Goal: Transaction & Acquisition: Purchase product/service

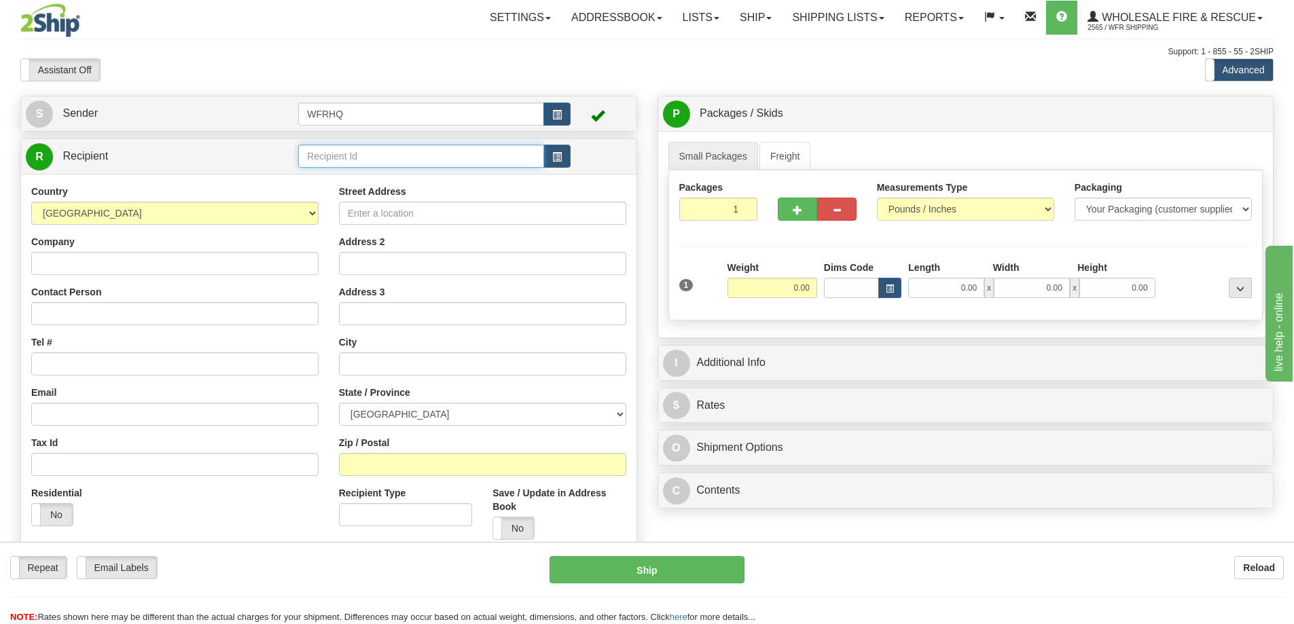
click at [372, 157] on input "text" at bounding box center [421, 156] width 246 height 23
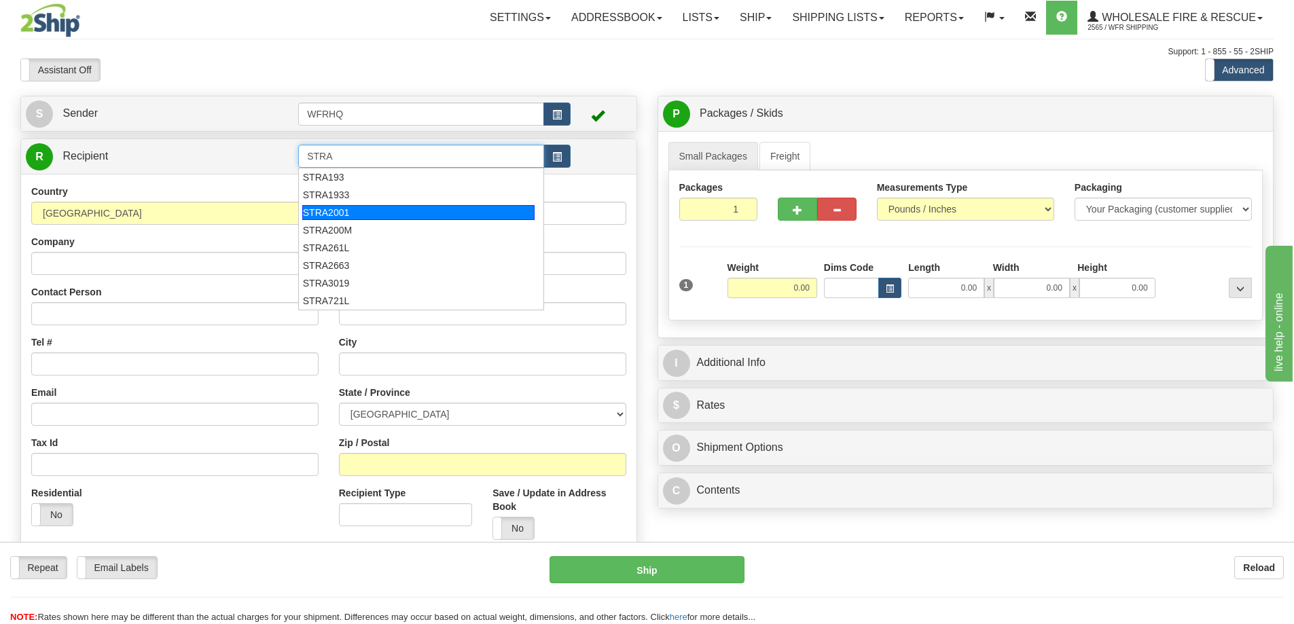
click at [359, 214] on div "STRA2001" at bounding box center [418, 212] width 233 height 15
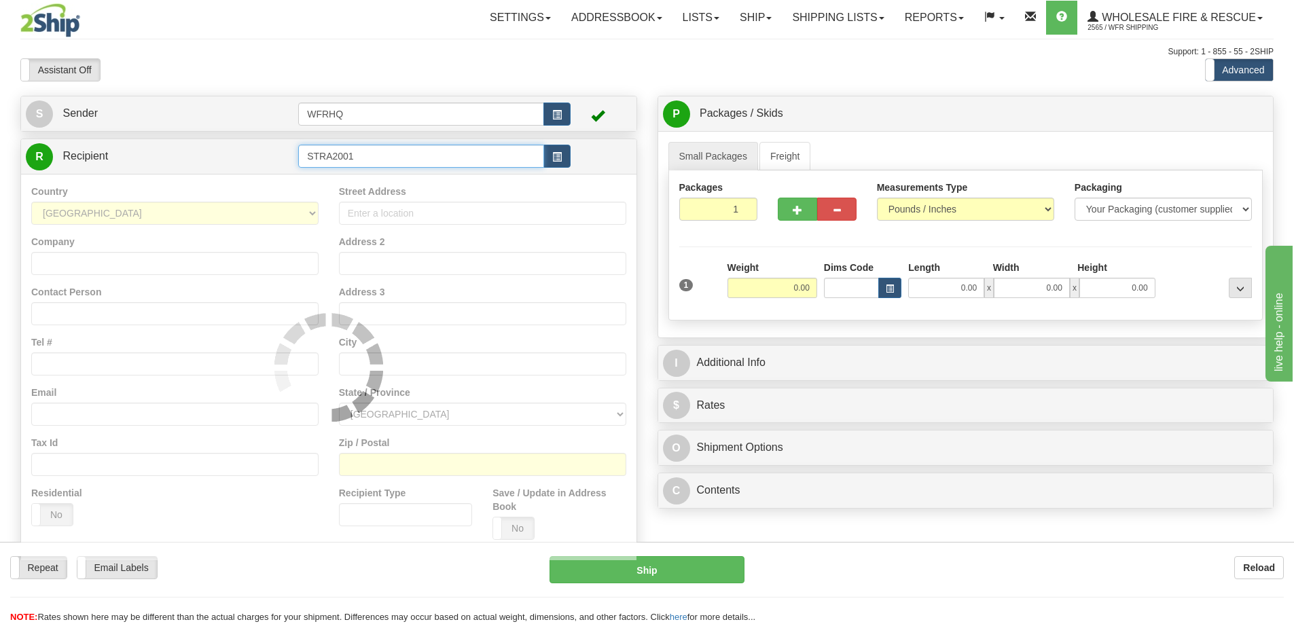
type input "STRA2001"
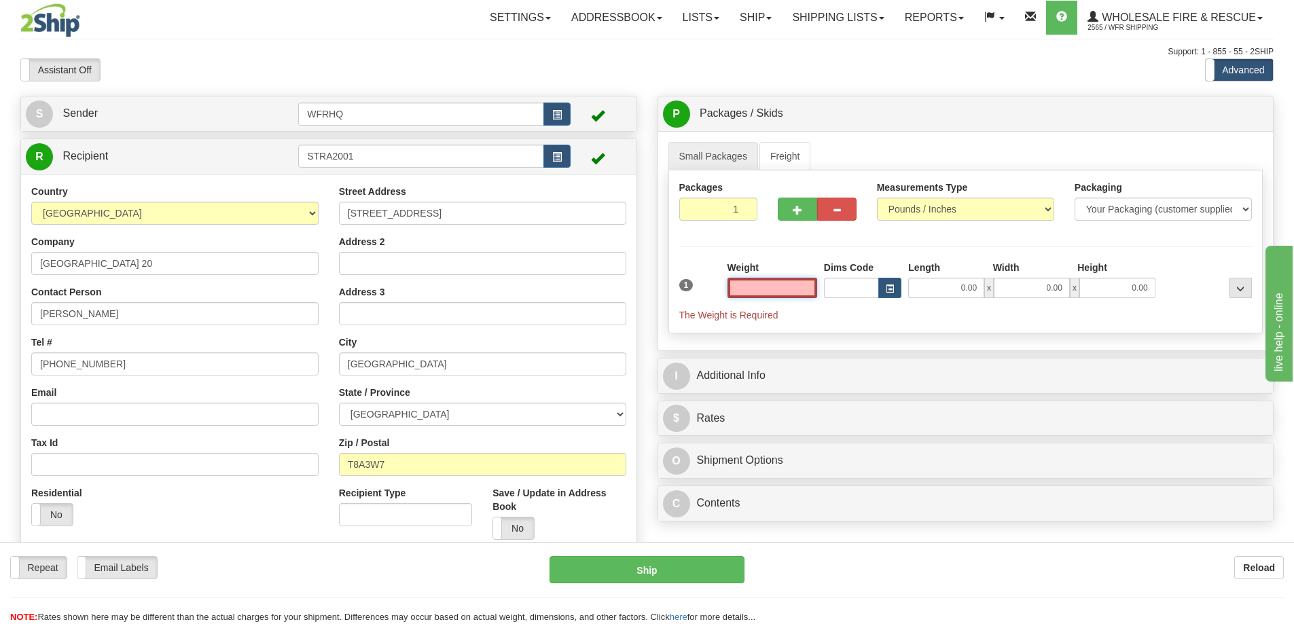
type input "SHERWOOD PARK"
type input "0.00"
click at [370, 152] on input "STRA2001" at bounding box center [421, 156] width 246 height 23
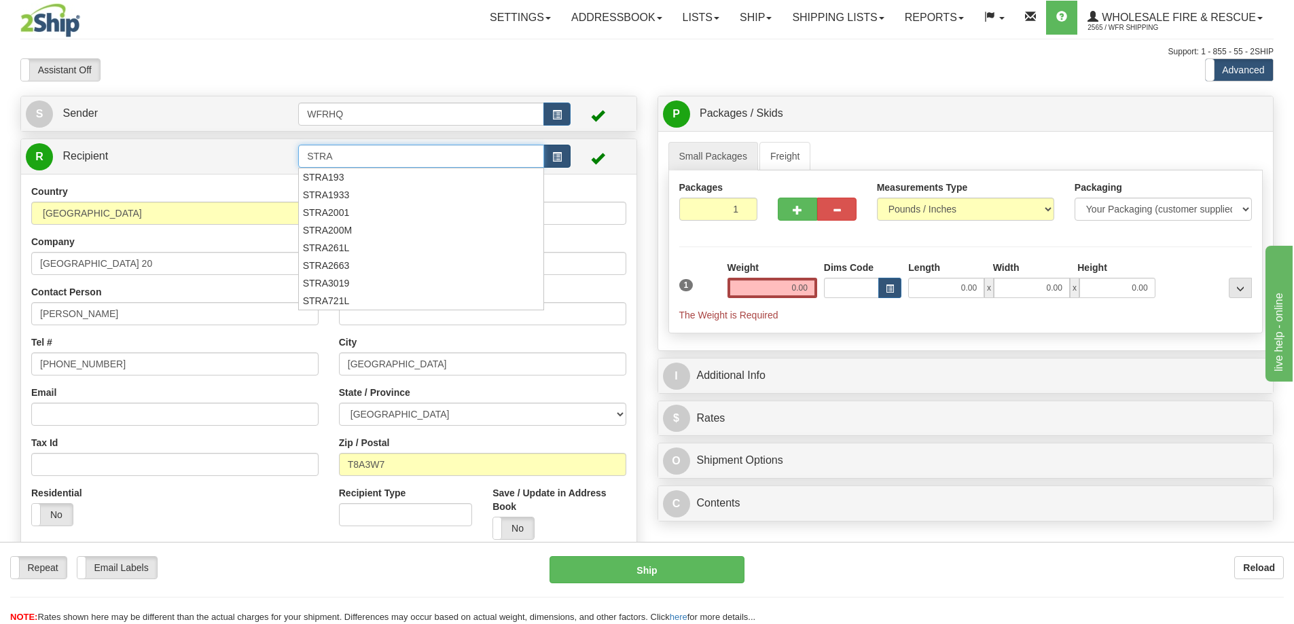
type input "STRA"
click at [555, 162] on button "button" at bounding box center [556, 156] width 27 height 23
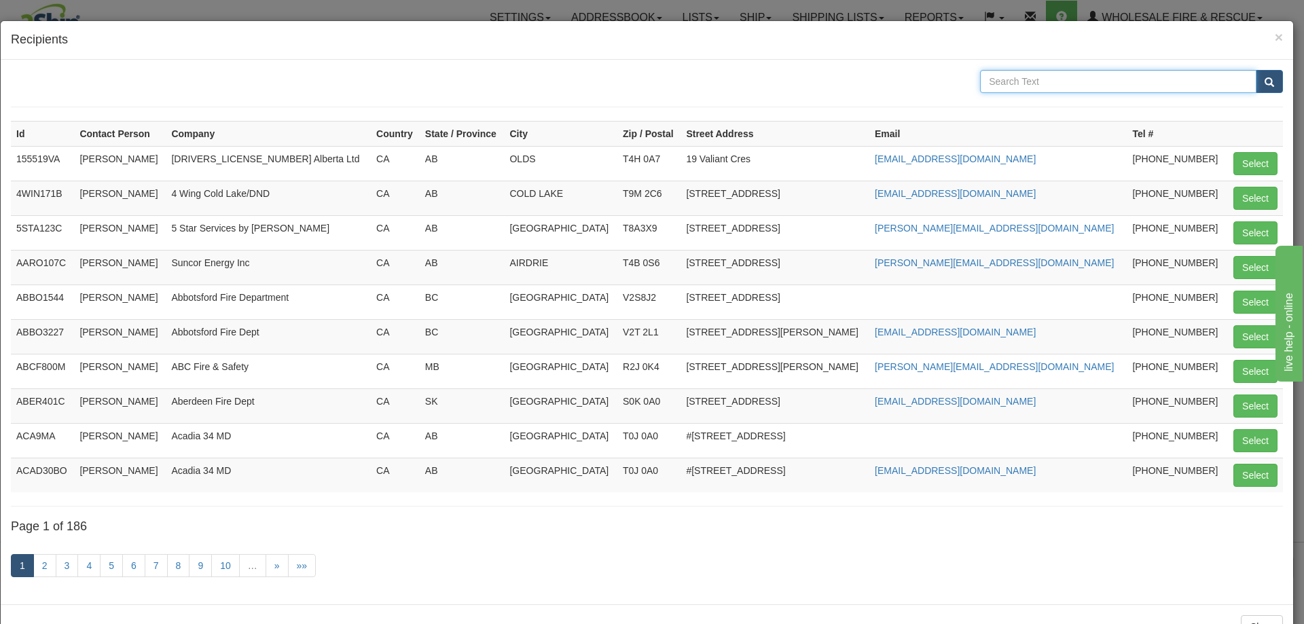
click at [1067, 73] on input "text" at bounding box center [1118, 81] width 276 height 23
type input "370 Streambank"
click at [1255, 70] on button "submit" at bounding box center [1268, 81] width 27 height 23
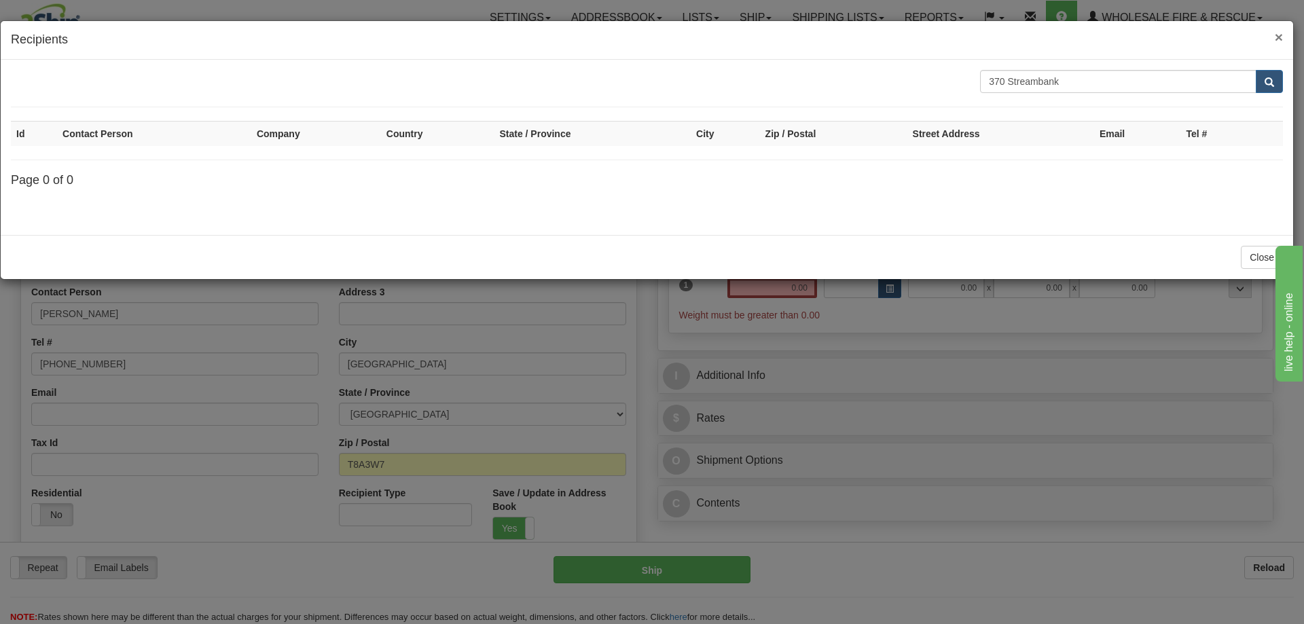
click at [1279, 38] on span "×" at bounding box center [1279, 37] width 8 height 16
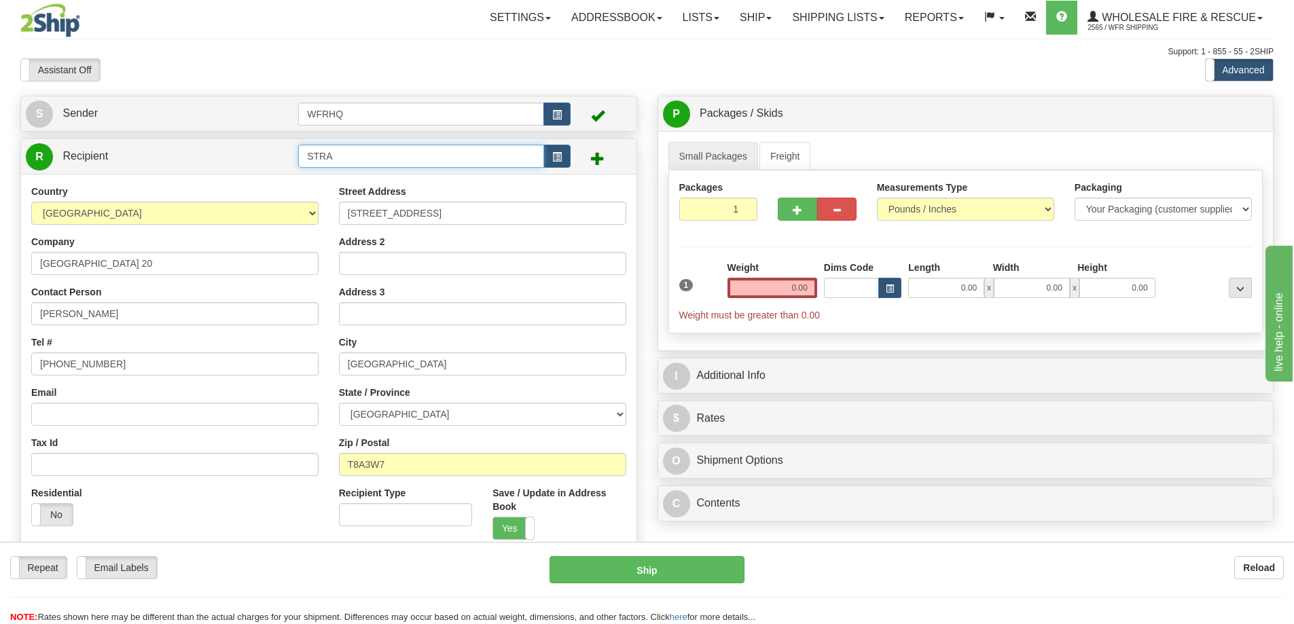
click at [375, 153] on input "STRA" at bounding box center [421, 156] width 246 height 23
type input "STRA370S"
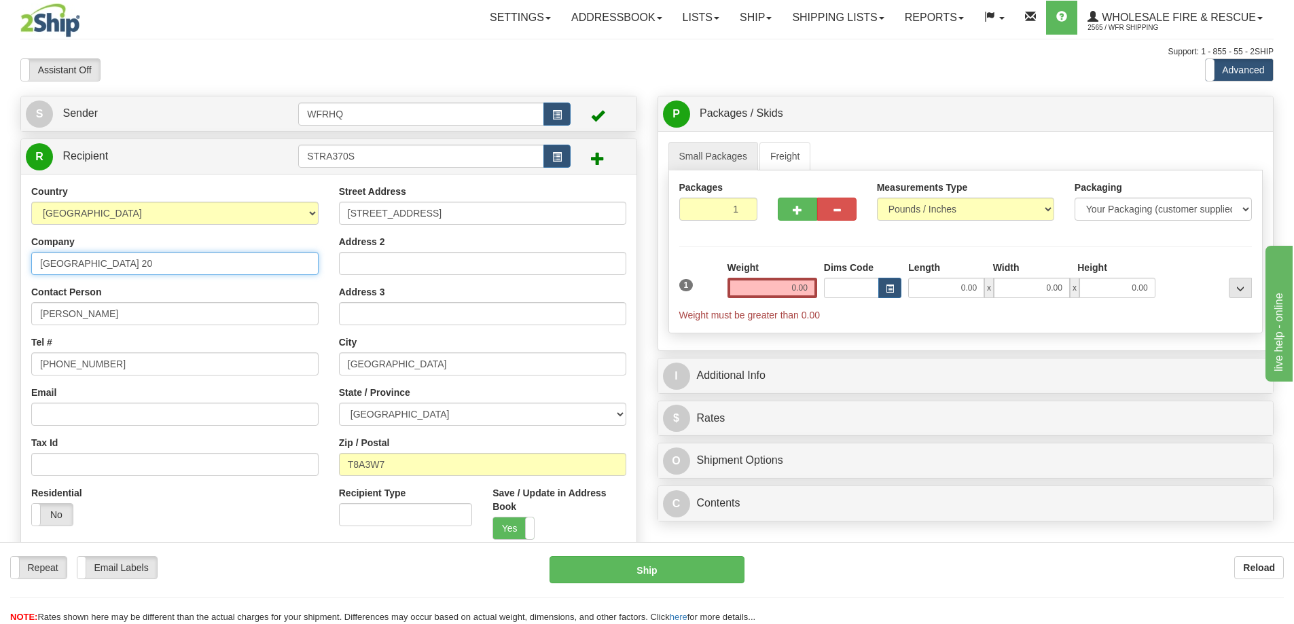
click at [169, 268] on div "Country AFGHANISTAN ALAND ISLANDS ALBANIA ALGERIA AMERICAN SAMOA ANDORRA ANGOLA…" at bounding box center [328, 367] width 615 height 386
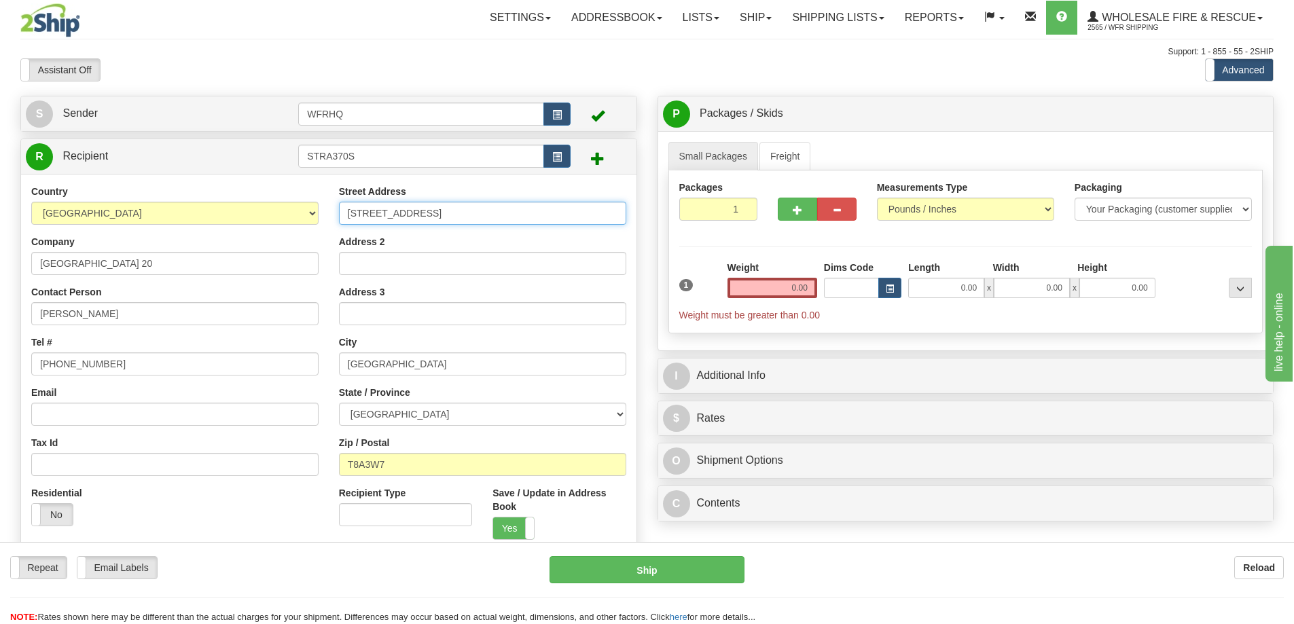
drag, startPoint x: 460, startPoint y: 215, endPoint x: 304, endPoint y: 204, distance: 156.5
click at [304, 204] on div "Country AFGHANISTAN ALAND ISLANDS ALBANIA ALGERIA AMERICAN SAMOA ANDORRA ANGOLA…" at bounding box center [328, 367] width 615 height 365
type input "370 Streambank Avenue"
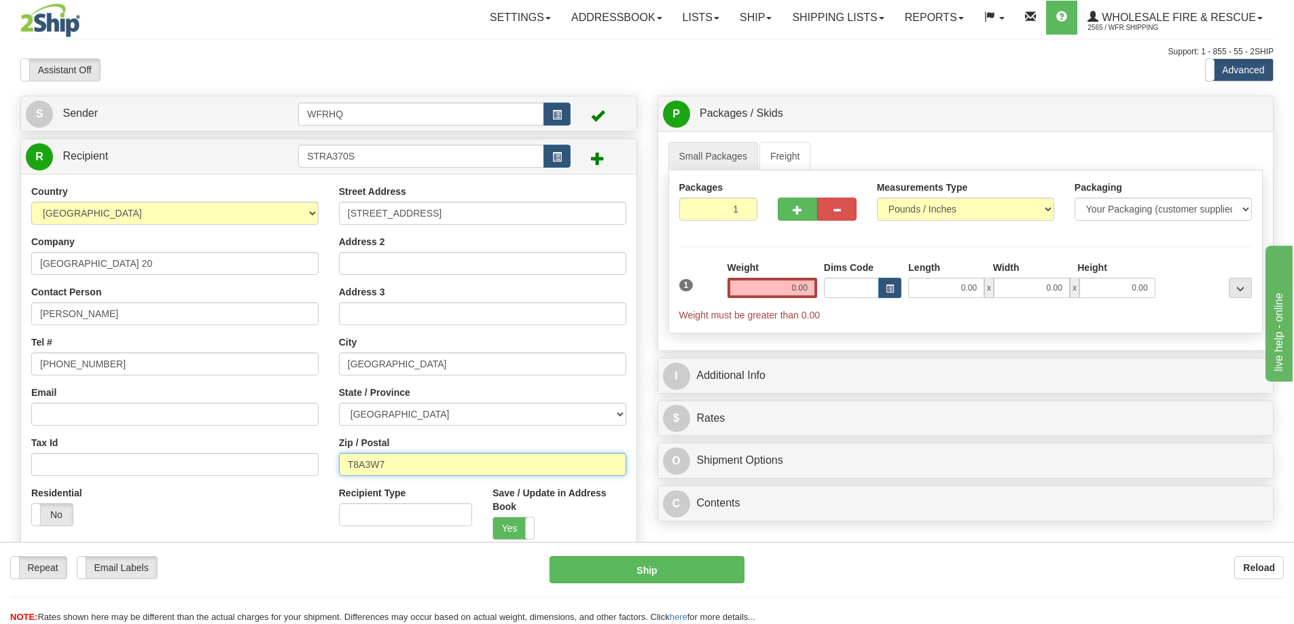
click at [425, 464] on input "T8A3W7" at bounding box center [482, 464] width 287 height 23
drag, startPoint x: 425, startPoint y: 464, endPoint x: 250, endPoint y: 469, distance: 175.2
click at [250, 469] on div "Country AFGHANISTAN ALAND ISLANDS ALBANIA ALGERIA AMERICAN SAMOA ANDORRA ANGOLA…" at bounding box center [328, 367] width 615 height 365
type input "T8H1N1"
drag, startPoint x: 153, startPoint y: 310, endPoint x: -219, endPoint y: 300, distance: 372.9
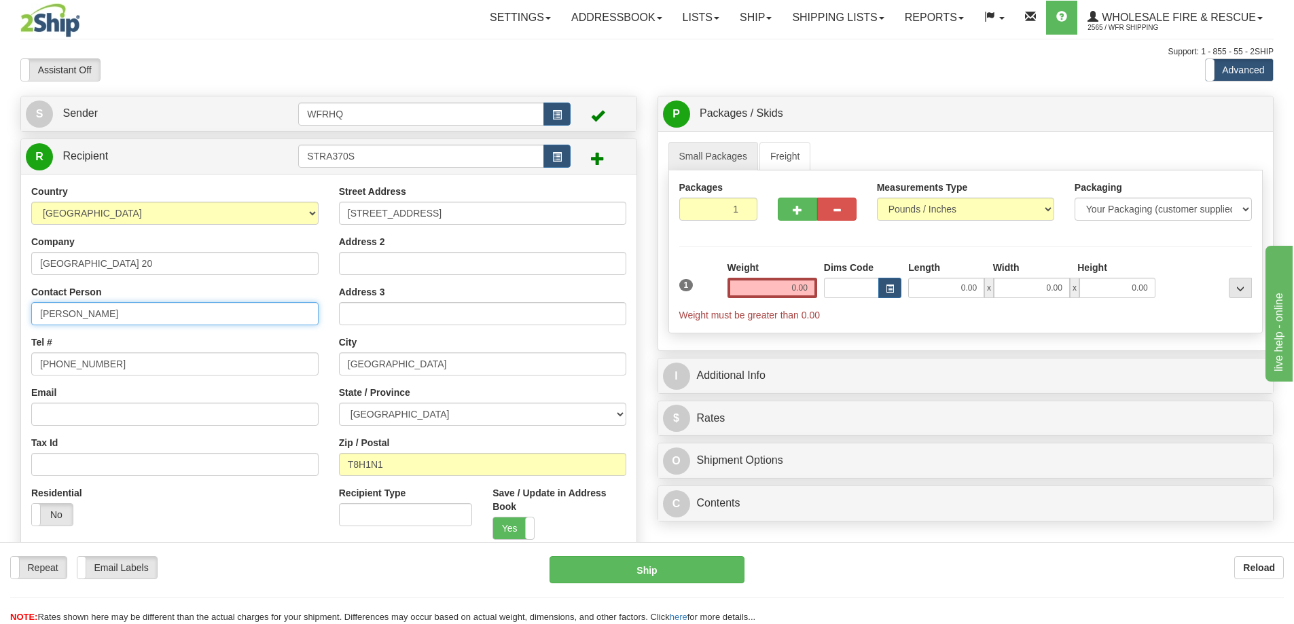
click at [0, 300] on html "Training Course Close Toggle navigation Settings Shipping Preferences New Sende…" at bounding box center [647, 312] width 1294 height 624
type input "Isaac Besa"
click at [775, 283] on input "0.00" at bounding box center [772, 288] width 90 height 20
click at [777, 290] on input "text" at bounding box center [772, 288] width 90 height 20
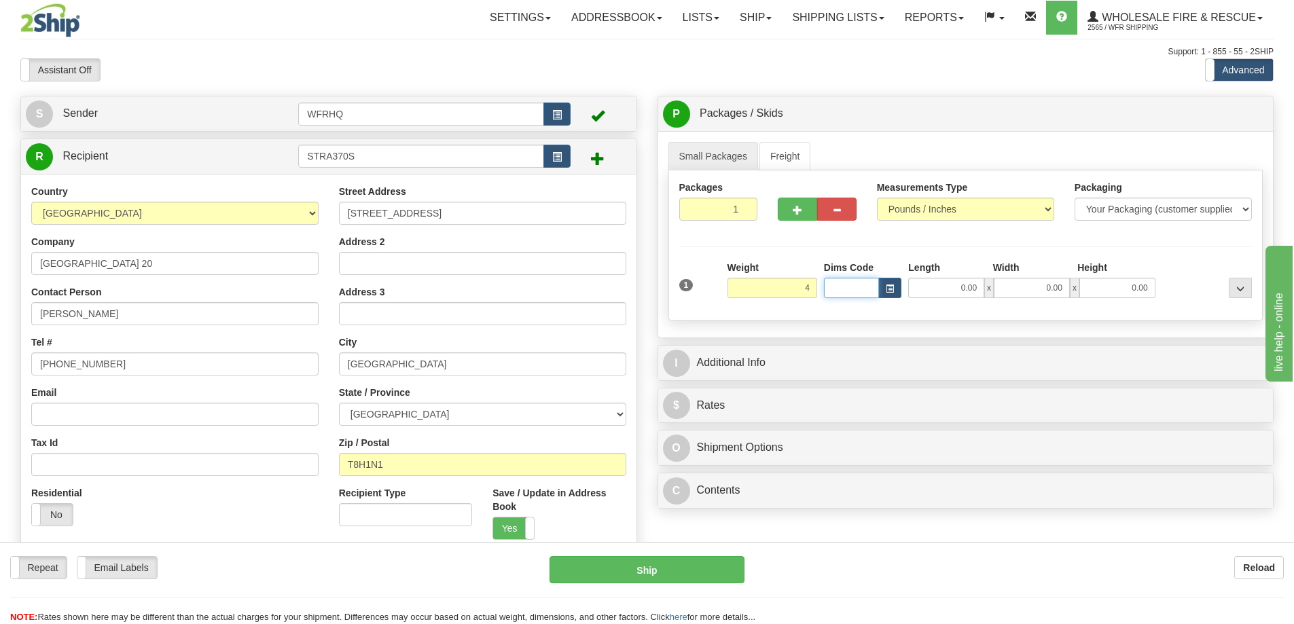
type input "4.00"
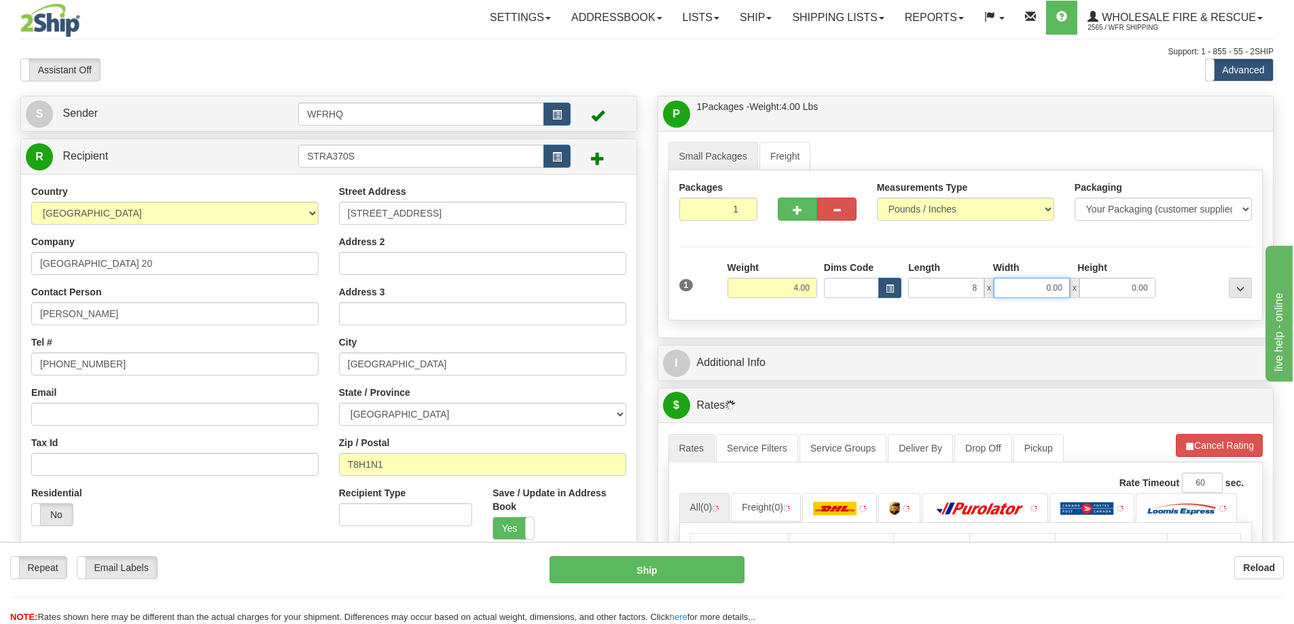
type input "8.00"
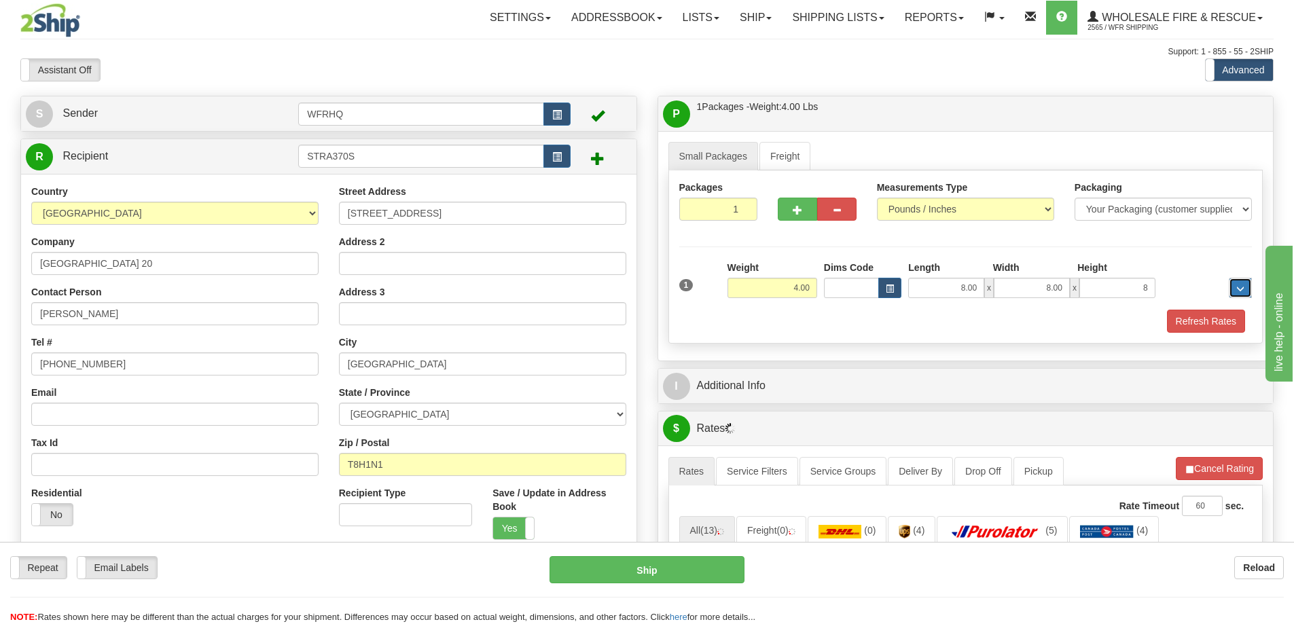
type input "8.00"
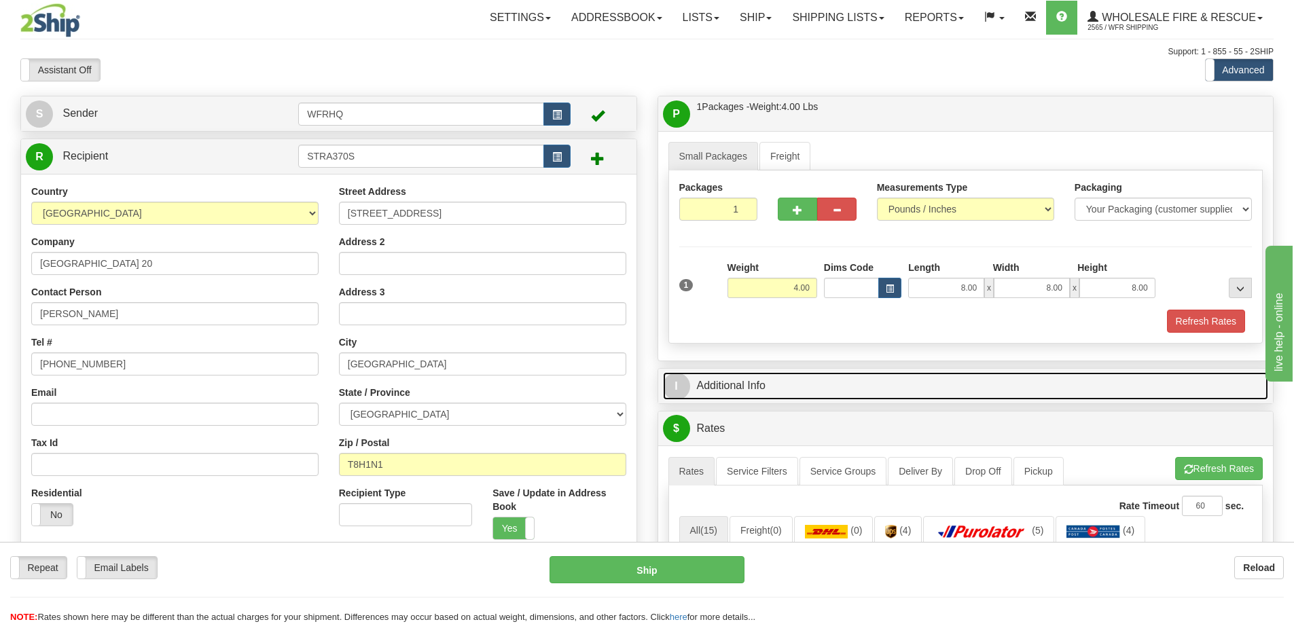
click at [831, 386] on link "I Additional Info" at bounding box center [966, 386] width 606 height 28
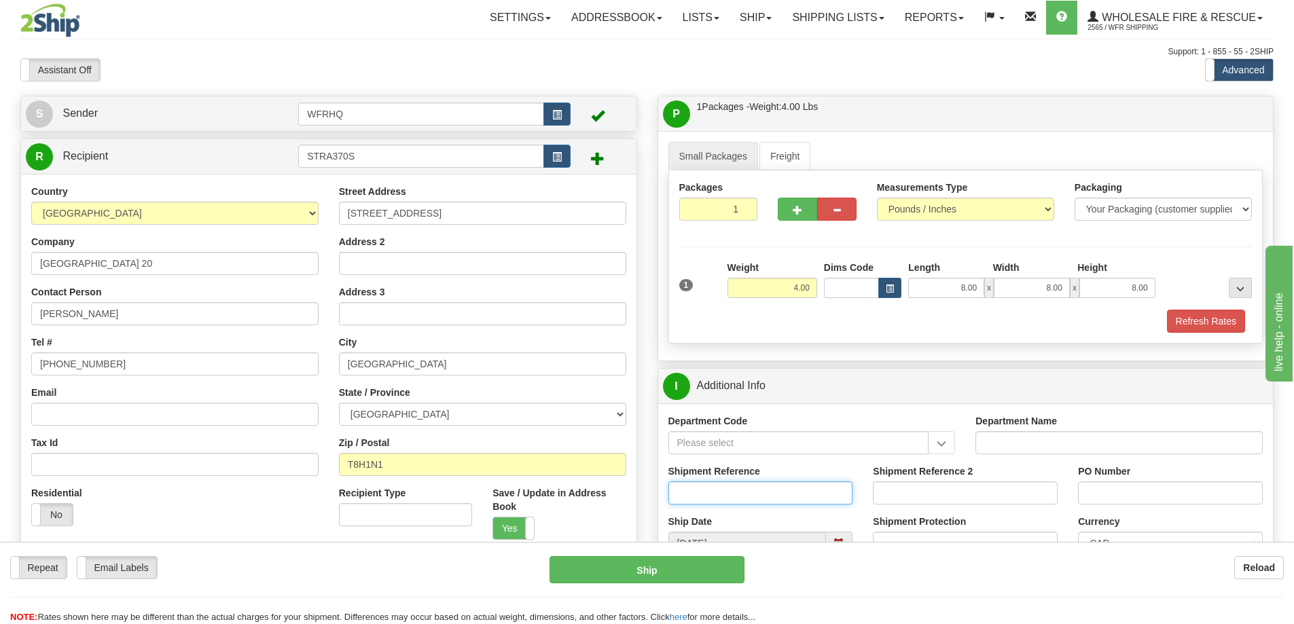
click at [730, 484] on input "Shipment Reference" at bounding box center [760, 492] width 185 height 23
type input "SW46176-30510"
type input "SC98124"
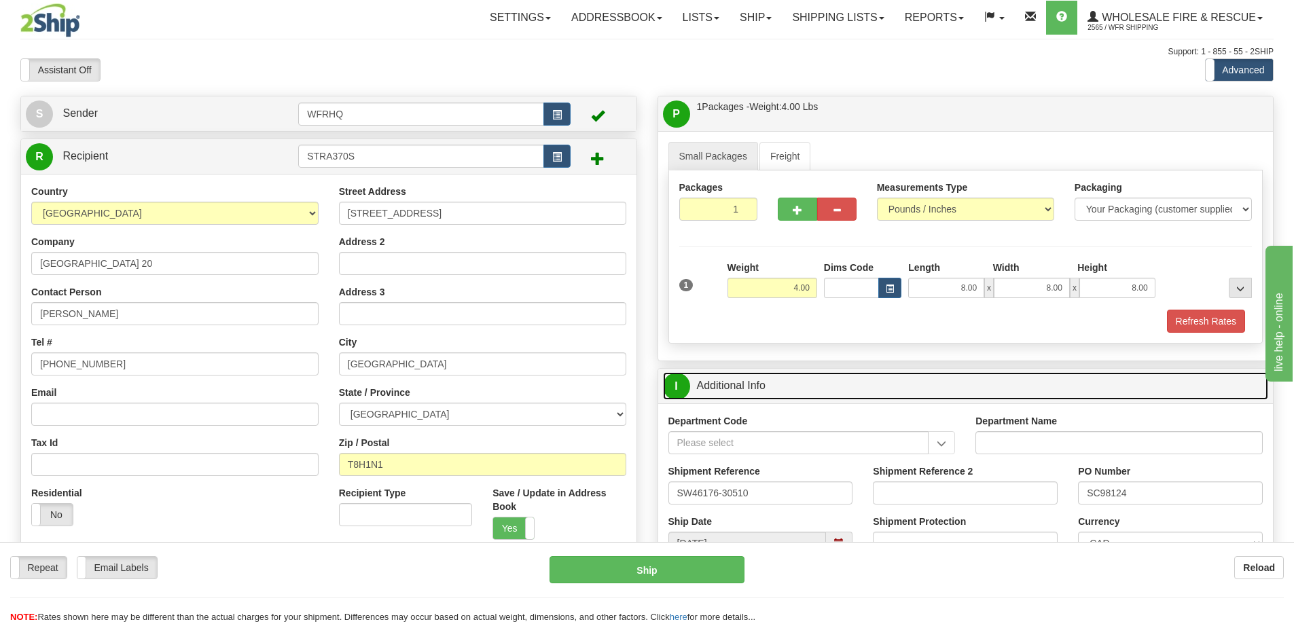
click at [926, 382] on link "I Additional Info" at bounding box center [966, 386] width 606 height 28
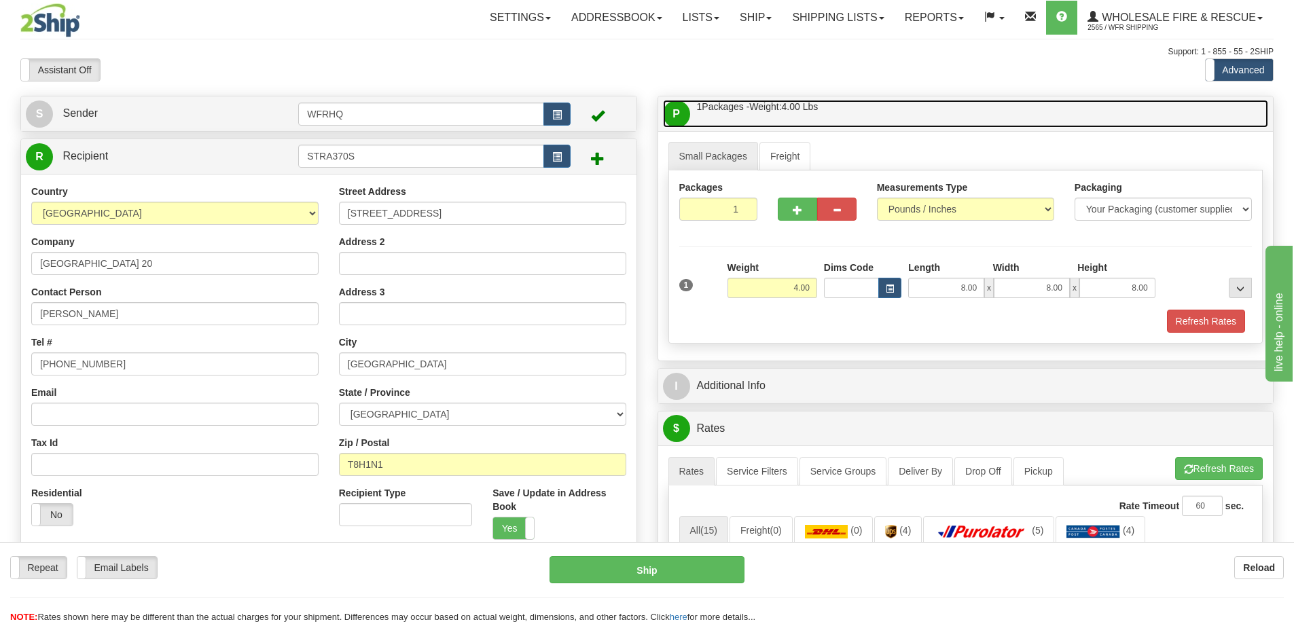
click at [909, 116] on link "P Packages / Skids 1 Packages - Weight: 4.00 Lbs 1 Skids - Weight: NaN Lbs" at bounding box center [966, 114] width 606 height 28
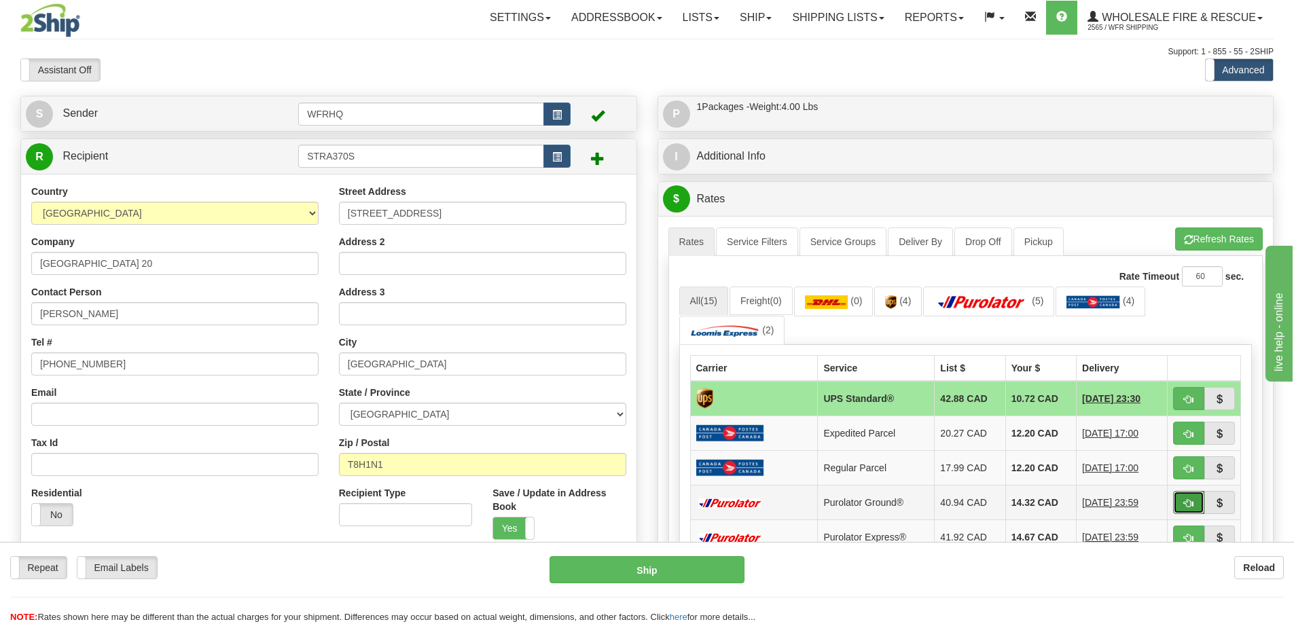
click at [1191, 507] on span "button" at bounding box center [1189, 503] width 10 height 9
type input "260"
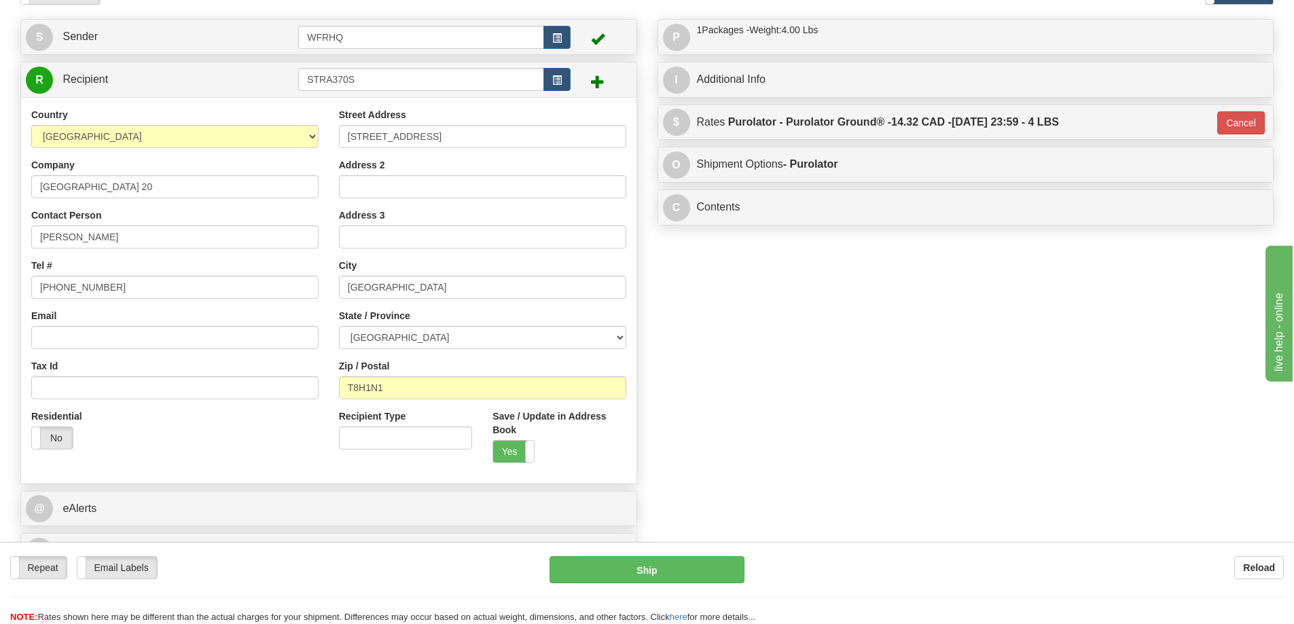
scroll to position [204, 0]
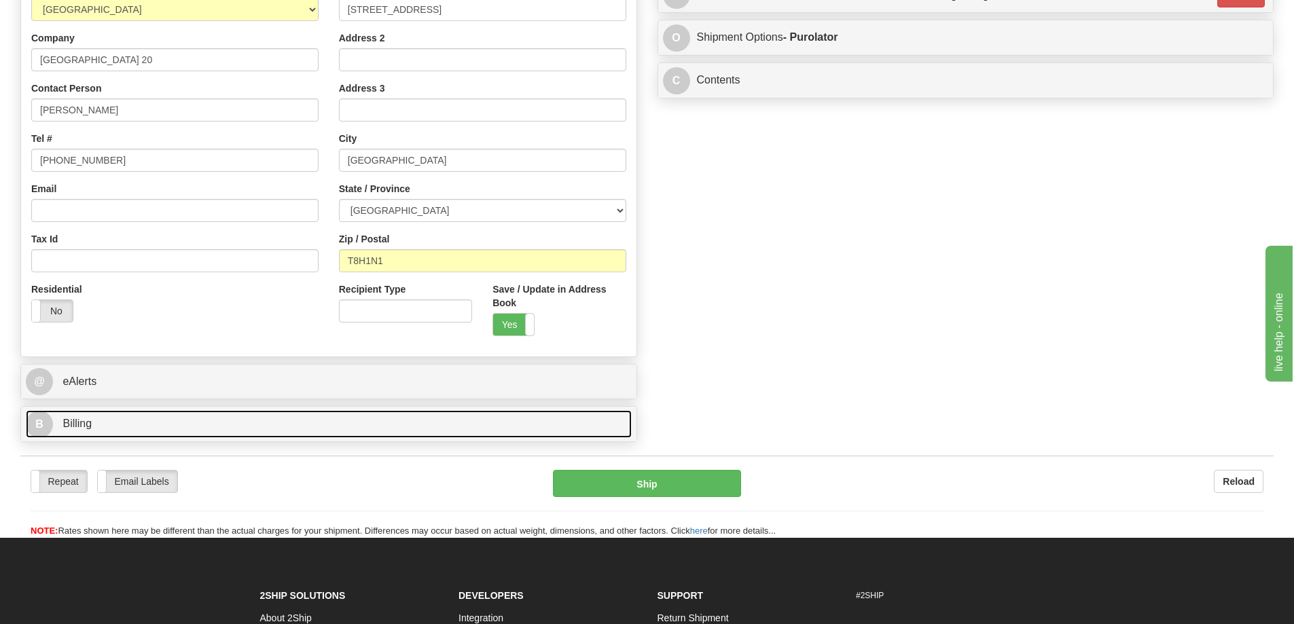
click at [121, 424] on link "B Billing" at bounding box center [329, 424] width 606 height 28
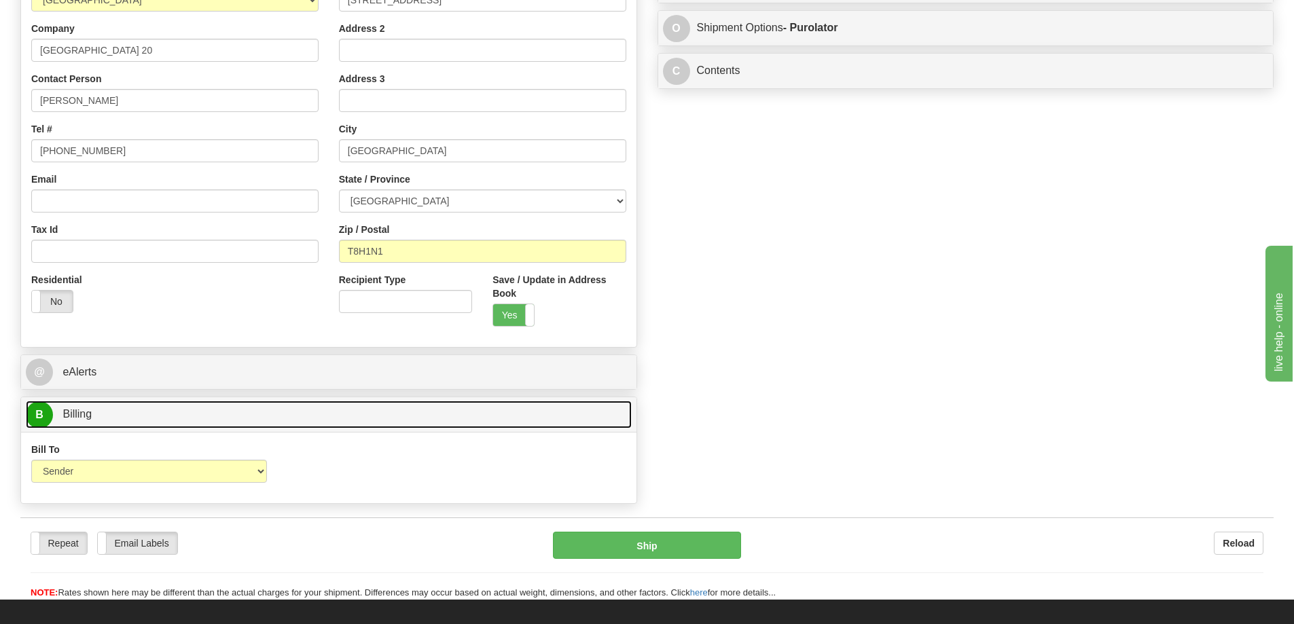
scroll to position [272, 0]
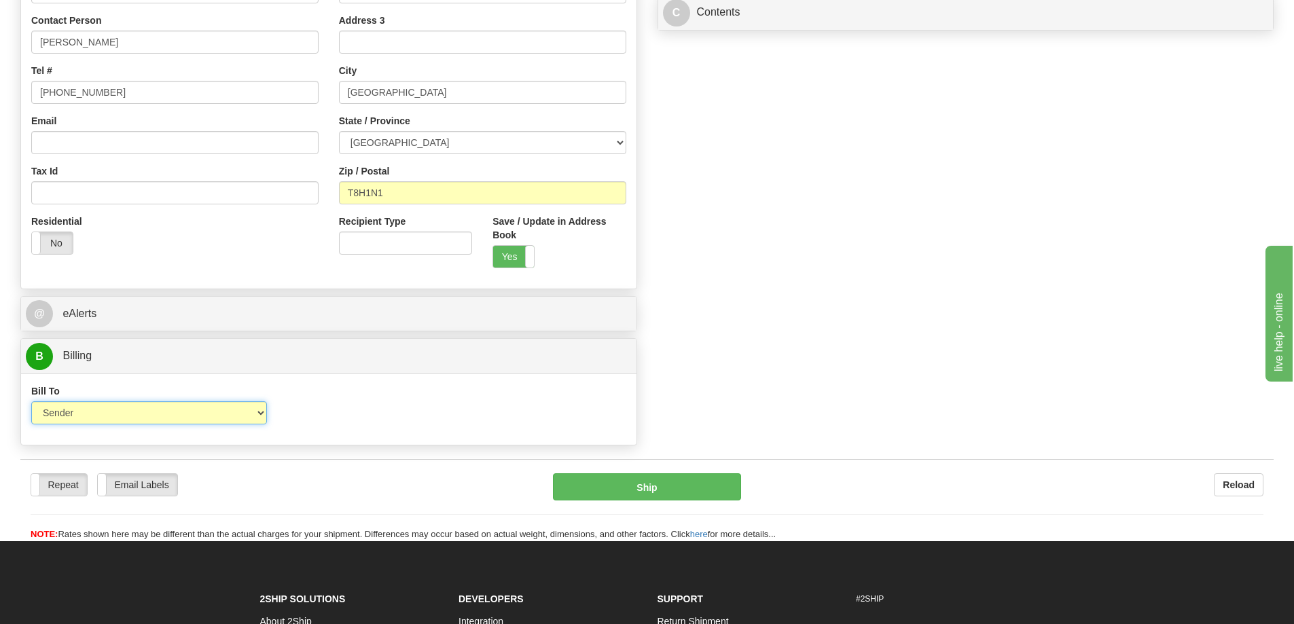
click at [136, 418] on select "Sender Recipient Third Party Collect" at bounding box center [149, 412] width 236 height 23
select select "2"
click at [31, 401] on select "Sender Recipient Third Party Collect" at bounding box center [149, 412] width 236 height 23
type input "260"
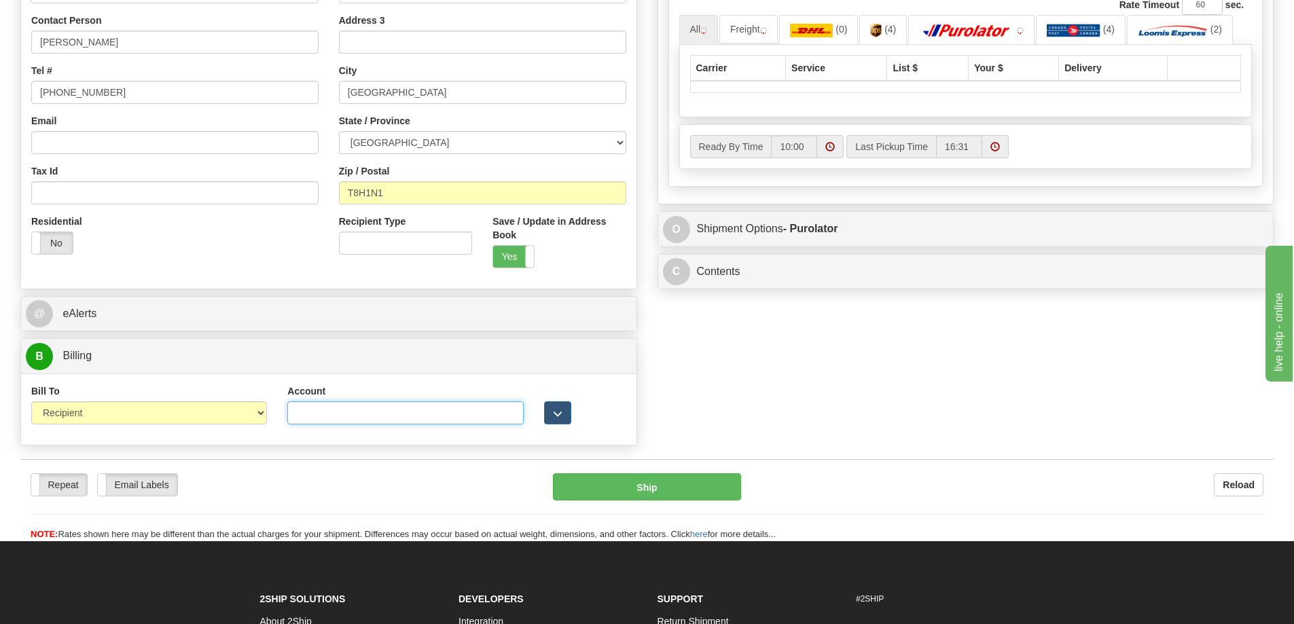
click at [350, 415] on input "Account" at bounding box center [405, 412] width 236 height 23
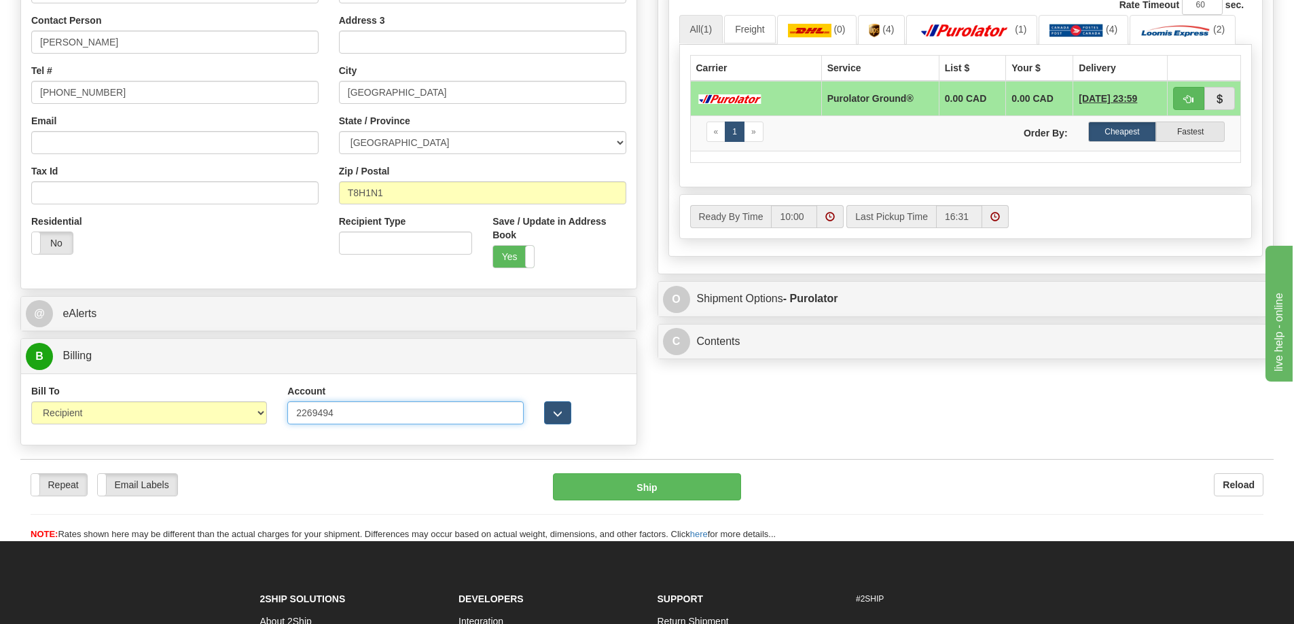
type input "2269494"
click at [856, 425] on div "S Sender WFRHQ" at bounding box center [646, 138] width 1273 height 628
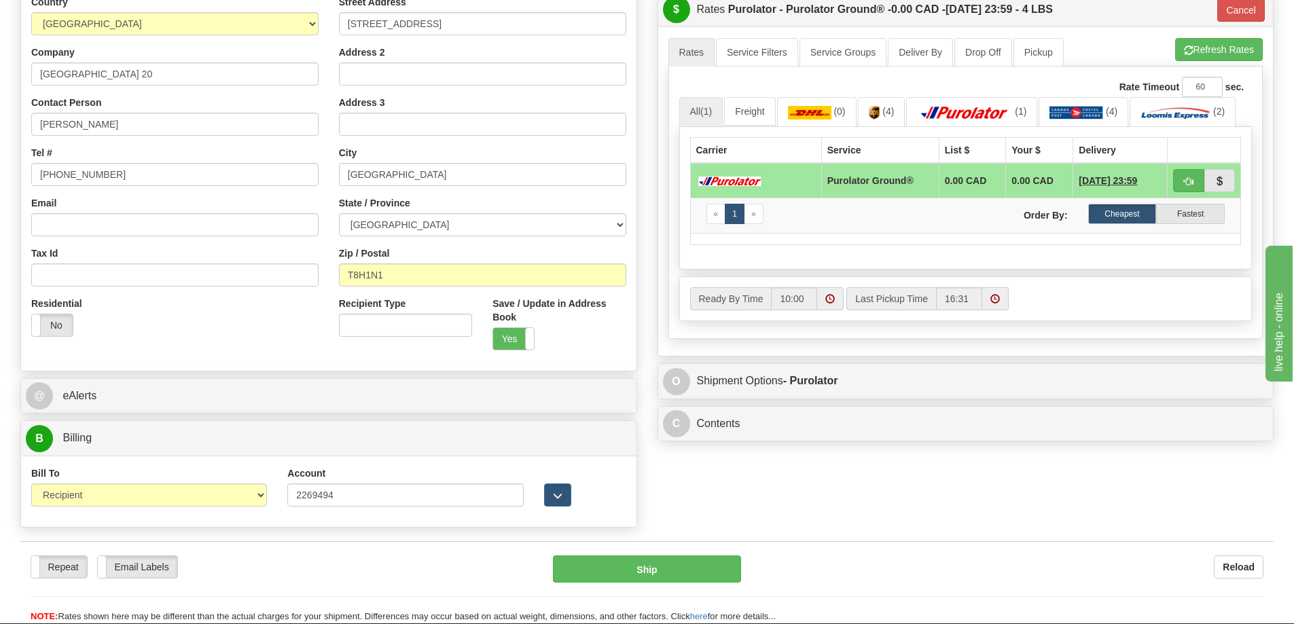
scroll to position [68, 0]
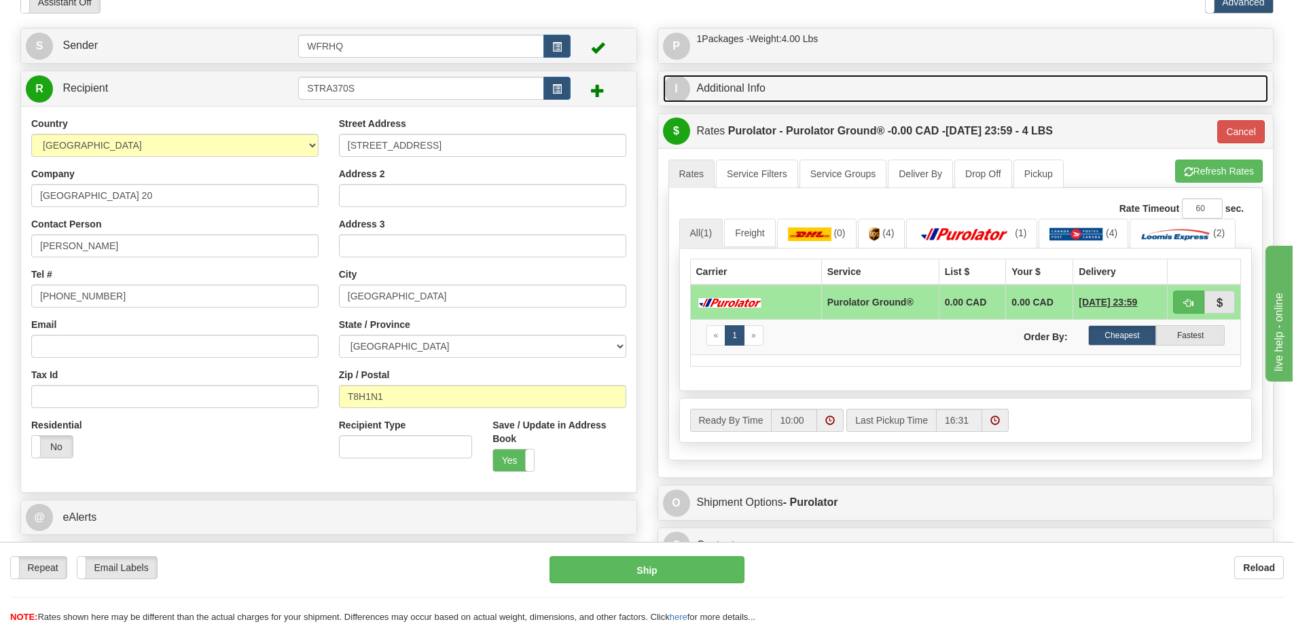
click at [780, 76] on link "I Additional Info" at bounding box center [966, 89] width 606 height 28
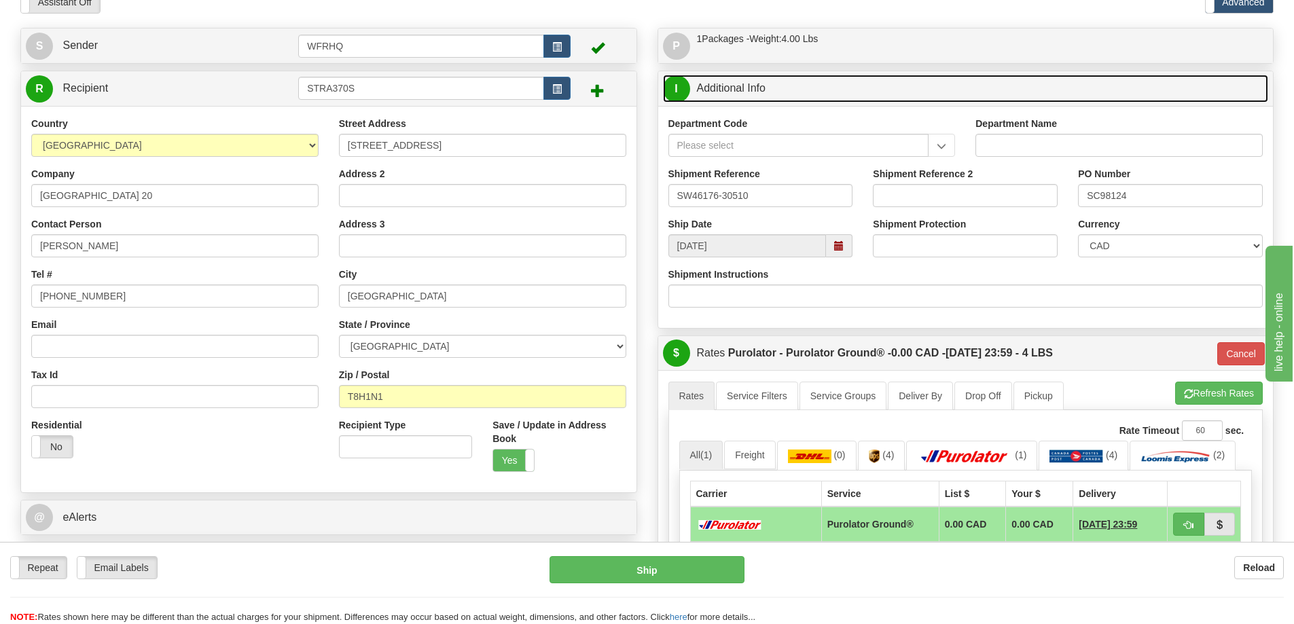
click at [779, 81] on link "I Additional Info" at bounding box center [966, 89] width 606 height 28
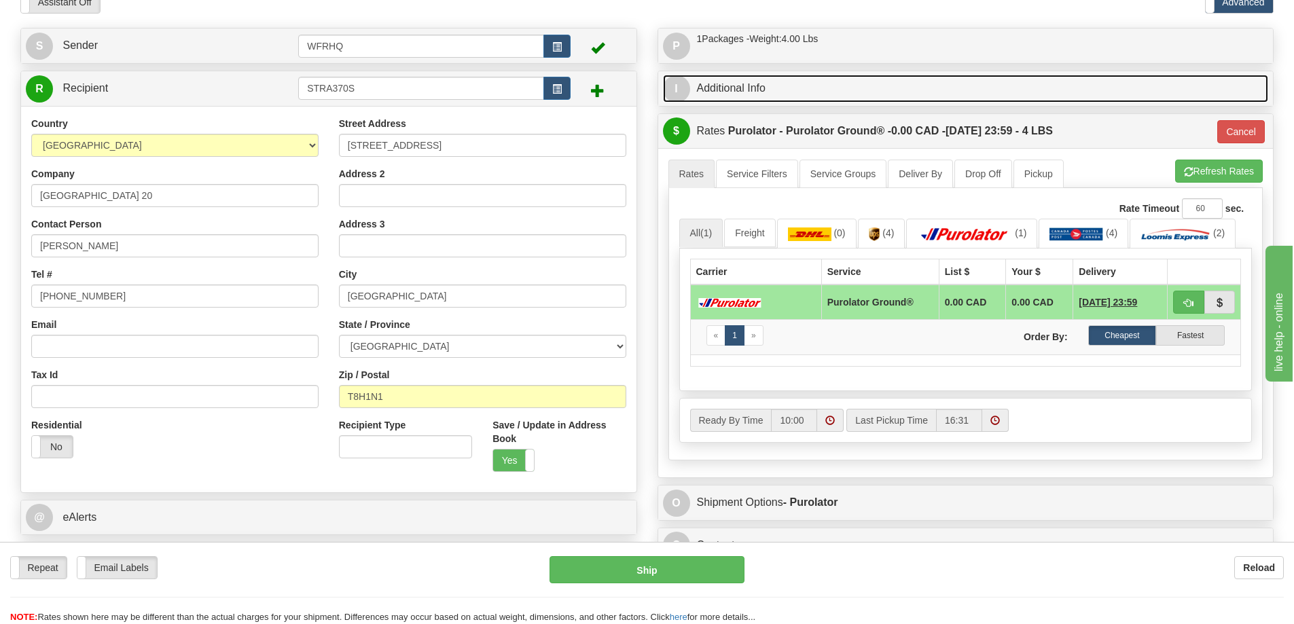
click at [779, 81] on link "I Additional Info" at bounding box center [966, 89] width 606 height 28
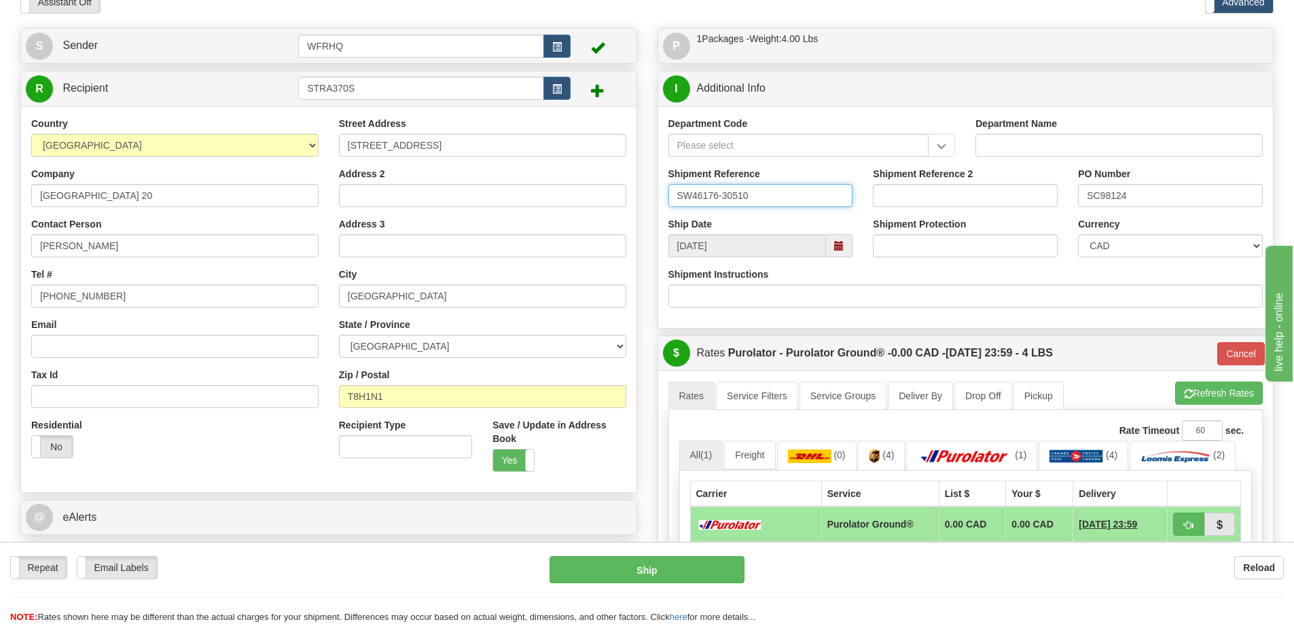
click at [692, 194] on input "SW46176-30510" at bounding box center [760, 195] width 185 height 23
type input "S46176-30510"
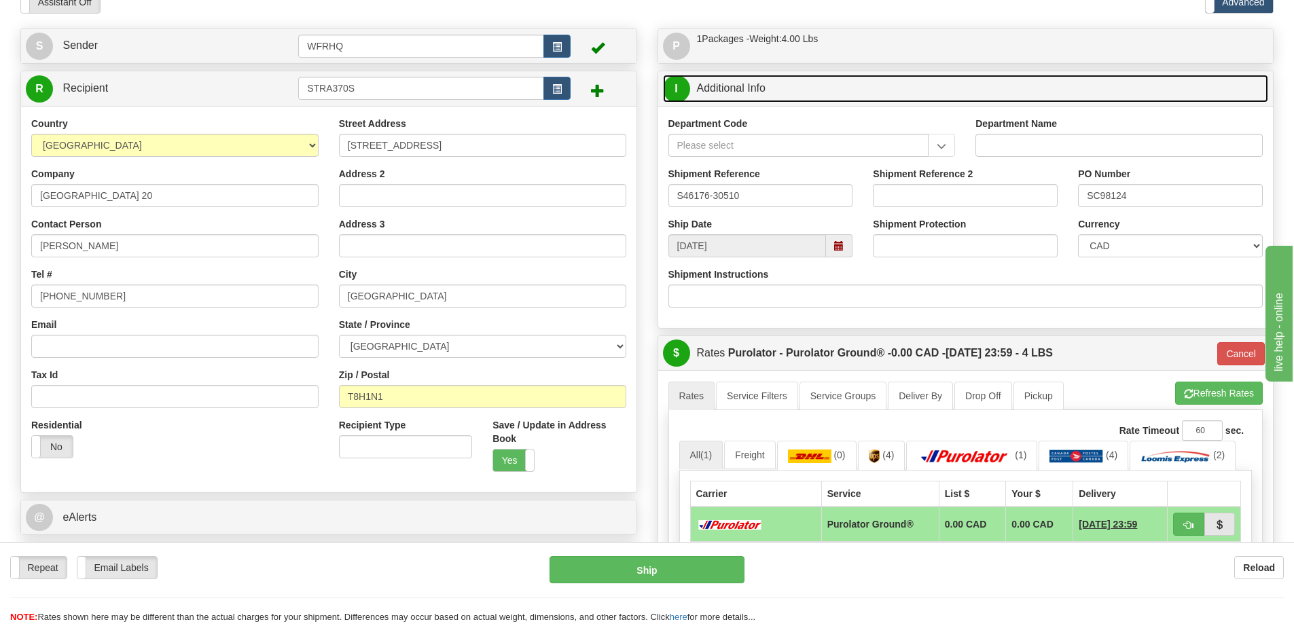
click at [813, 91] on link "I Additional Info" at bounding box center [966, 89] width 606 height 28
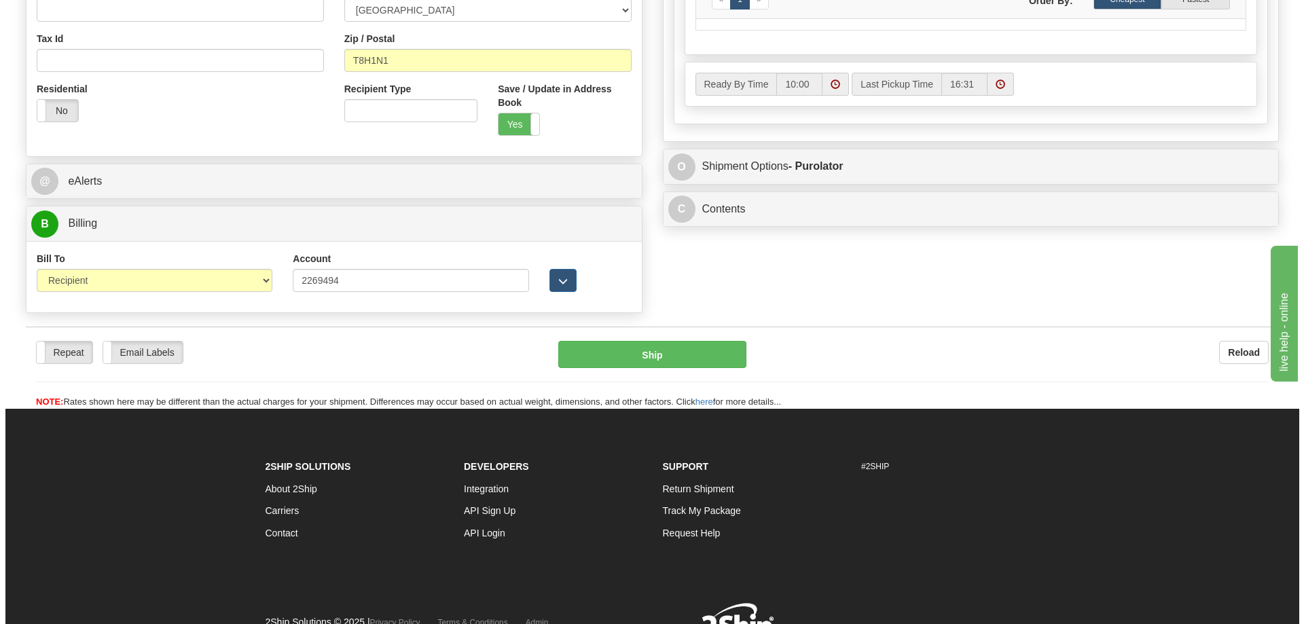
scroll to position [407, 0]
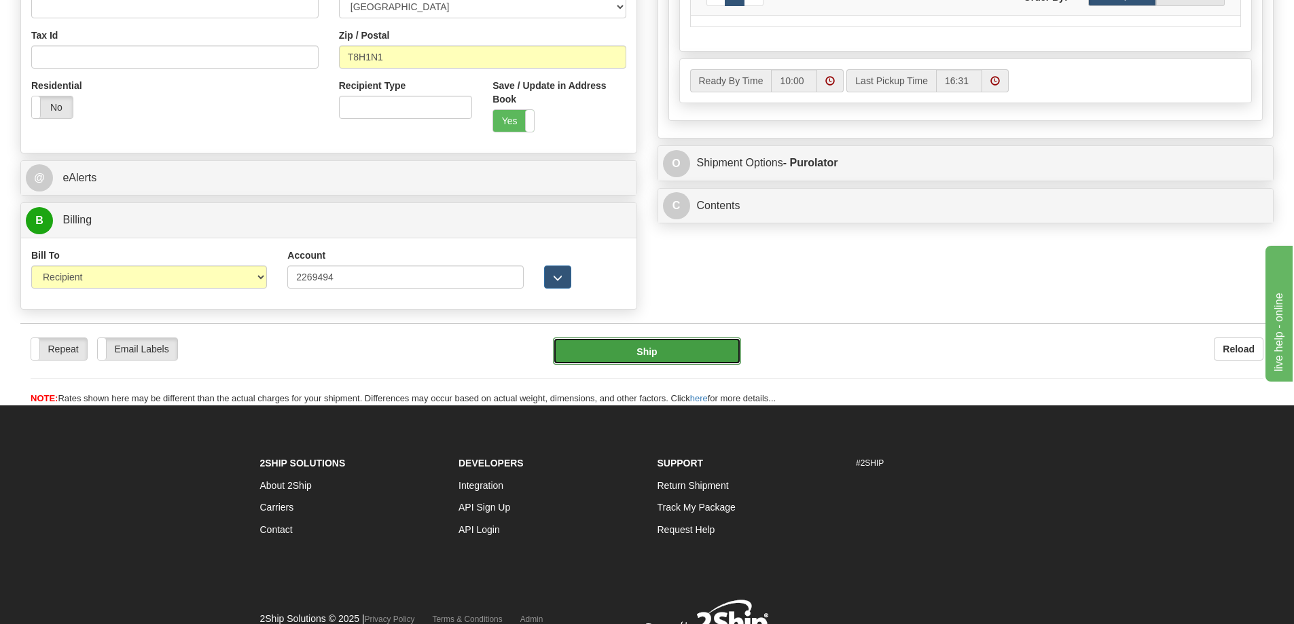
click at [663, 345] on button "Ship" at bounding box center [647, 350] width 188 height 27
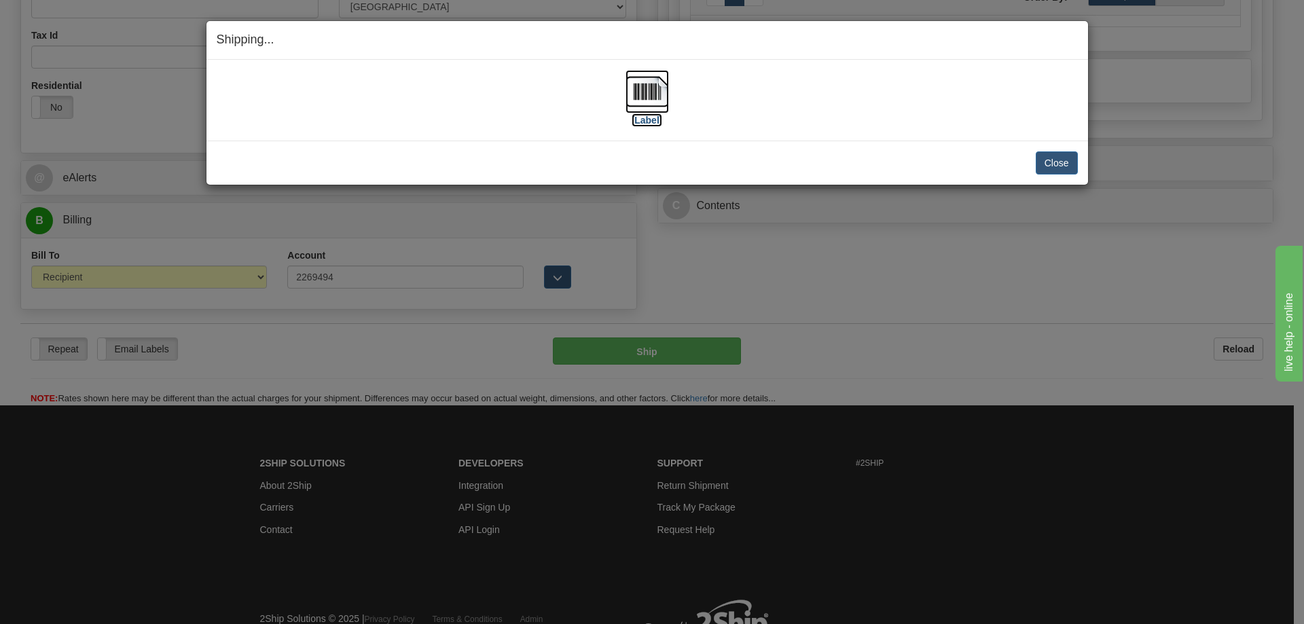
click at [653, 94] on img at bounding box center [646, 91] width 43 height 43
click at [1056, 172] on button "Close" at bounding box center [1056, 162] width 42 height 23
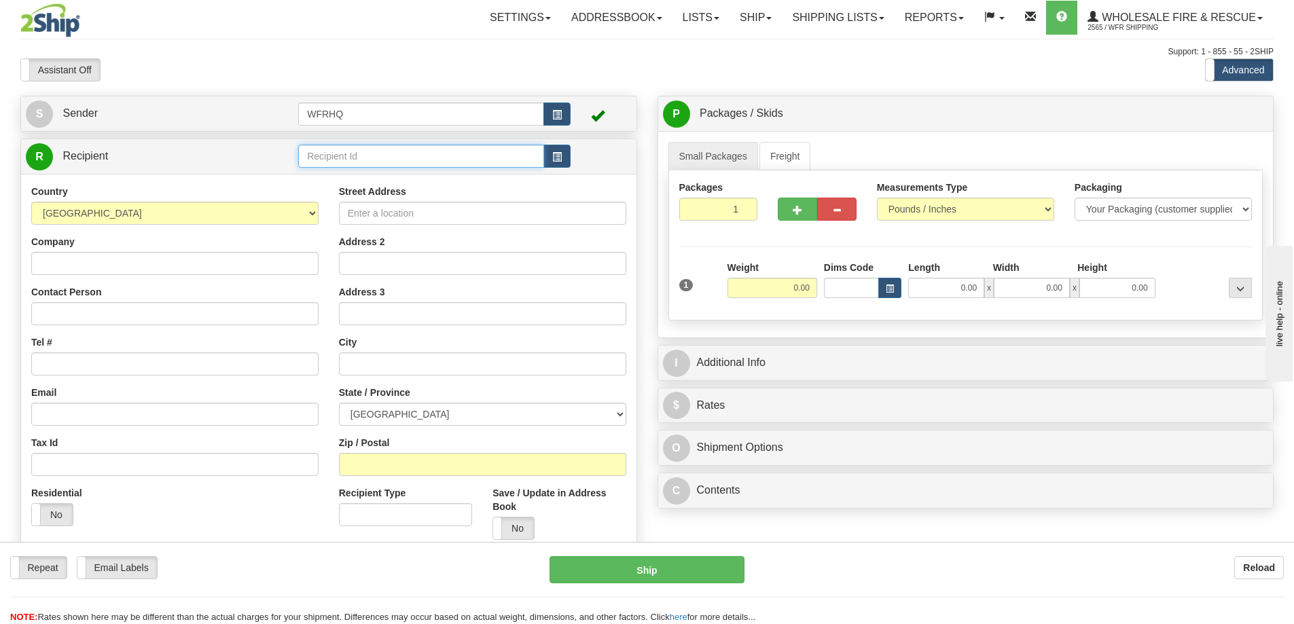
click at [418, 152] on input "text" at bounding box center [421, 156] width 246 height 23
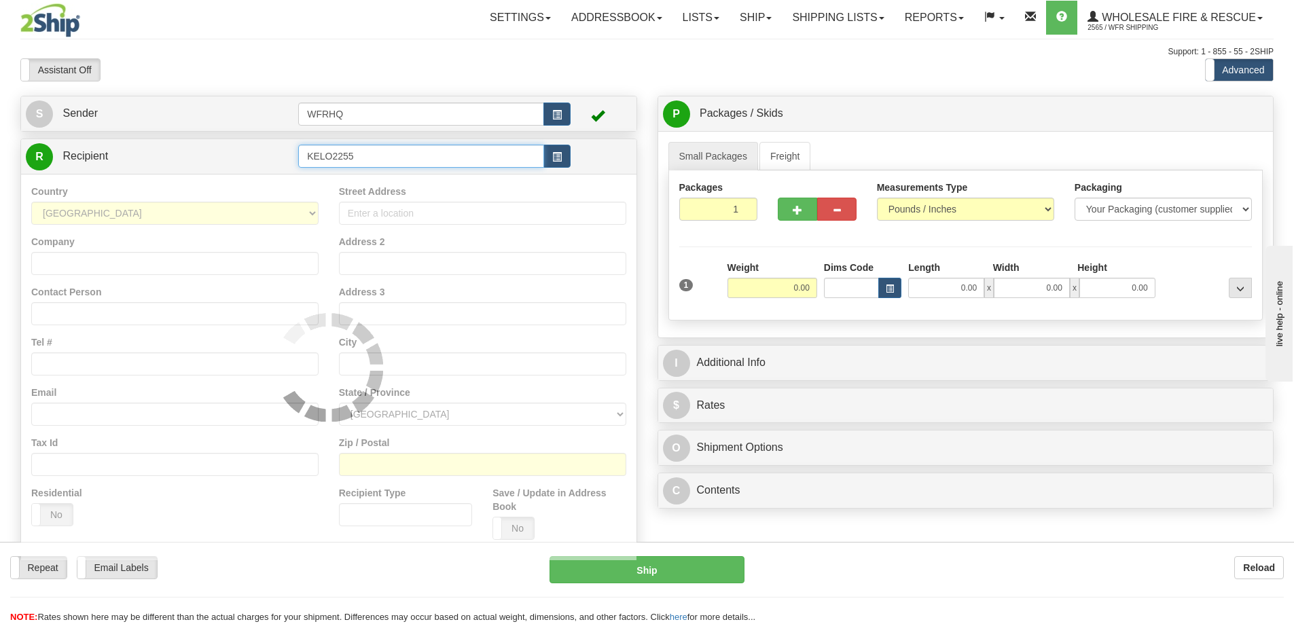
type input "KELO2255"
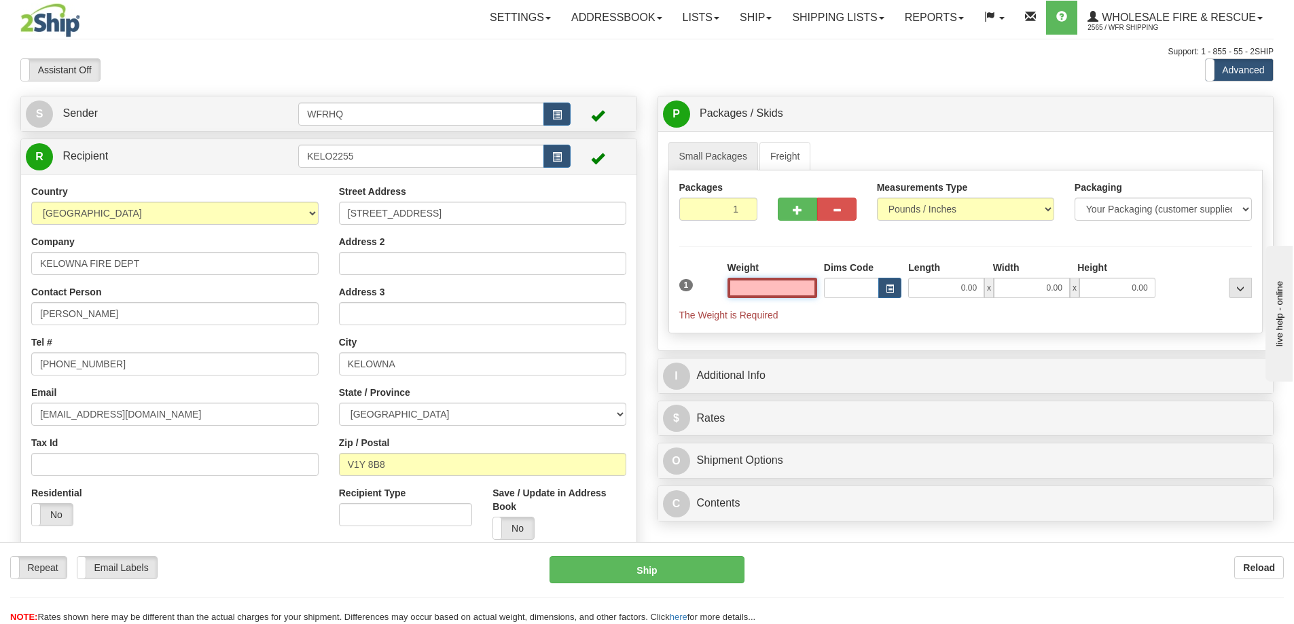
click at [791, 291] on input "text" at bounding box center [772, 288] width 90 height 20
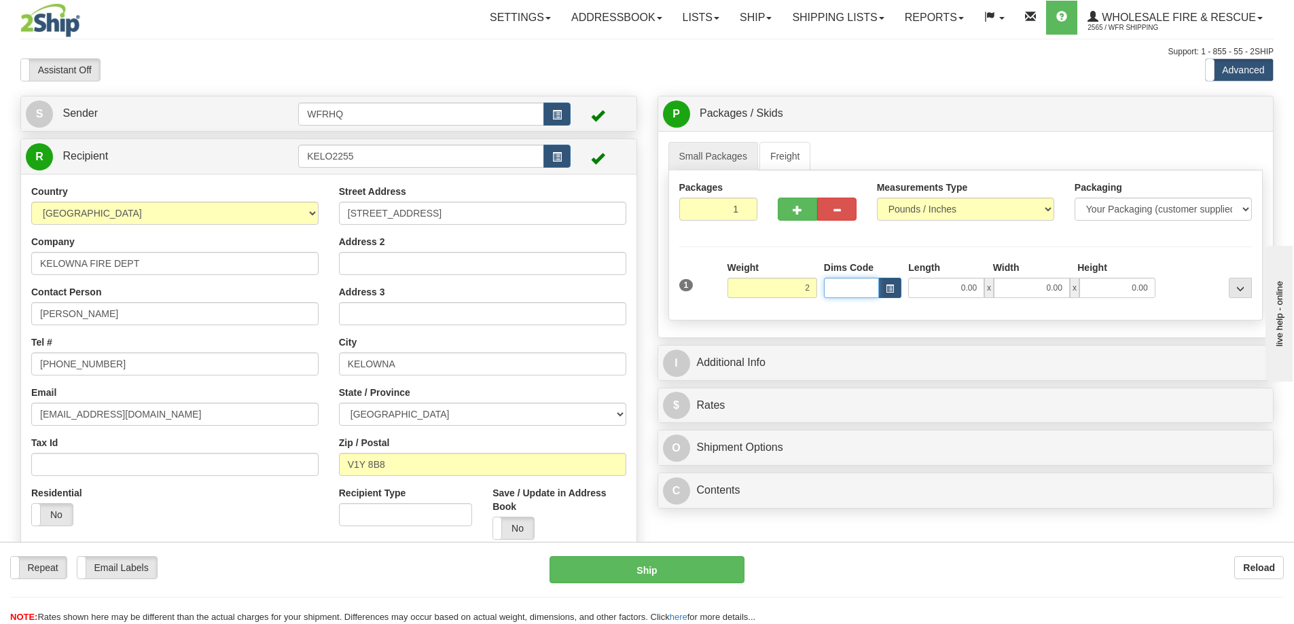
type input "2.00"
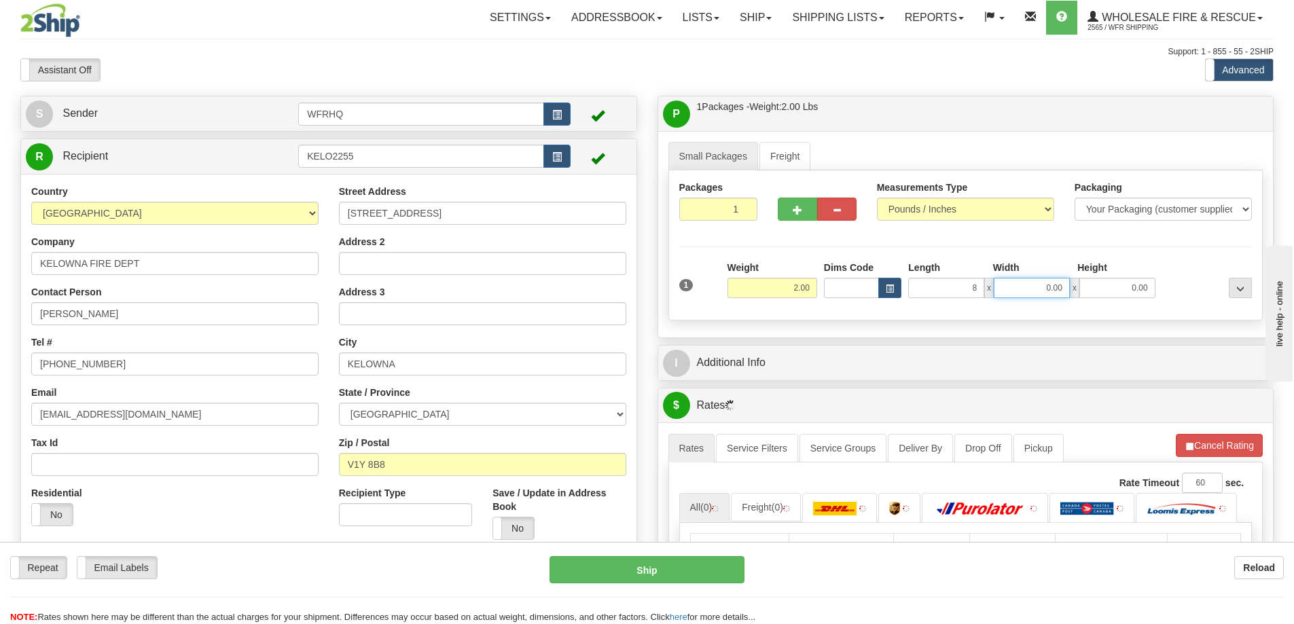
type input "8.00"
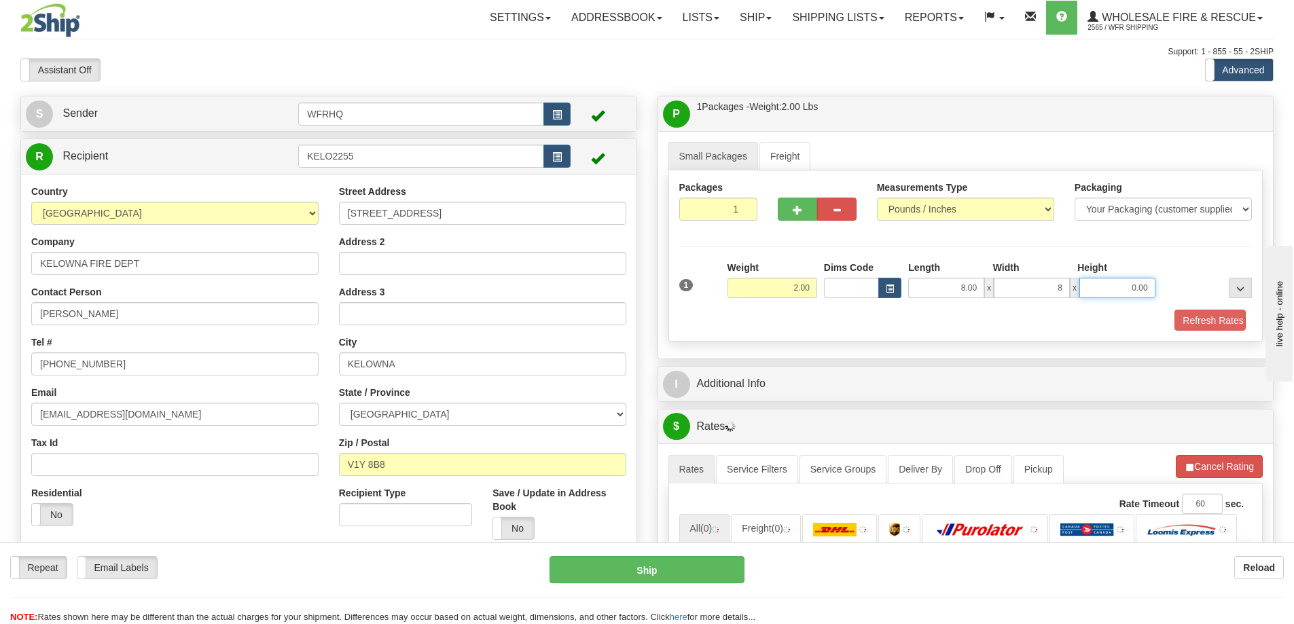
type input "8.00"
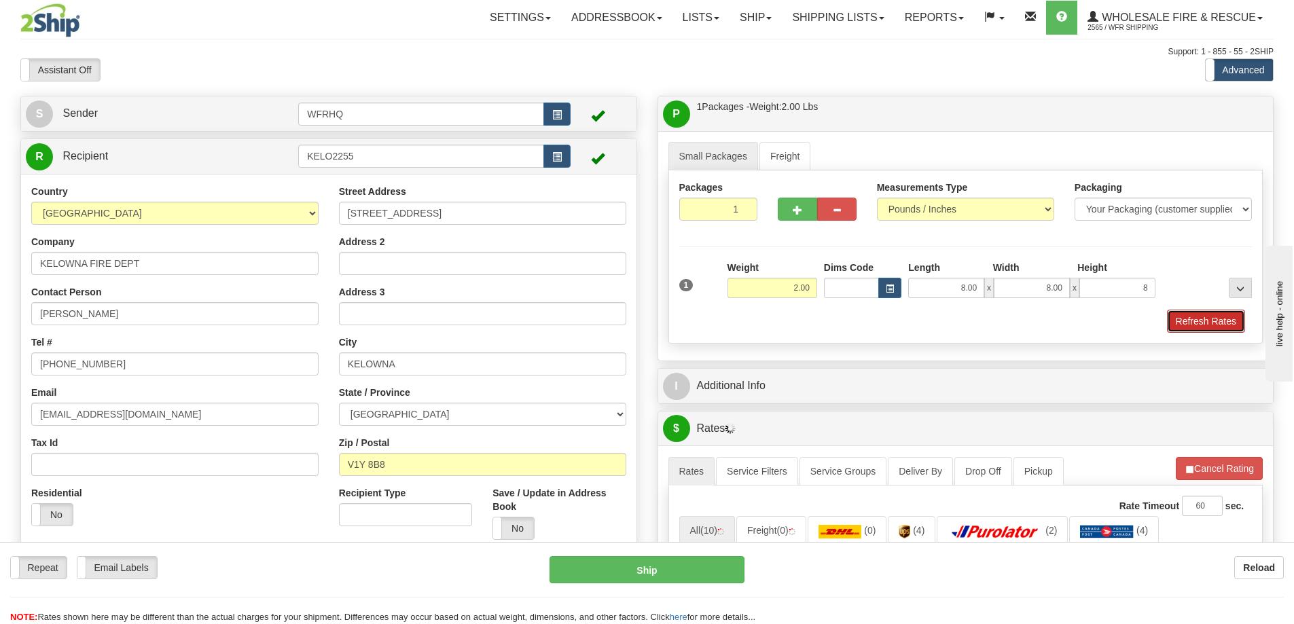
type input "8.00"
click at [1200, 316] on button "Refresh Rates" at bounding box center [1206, 321] width 78 height 23
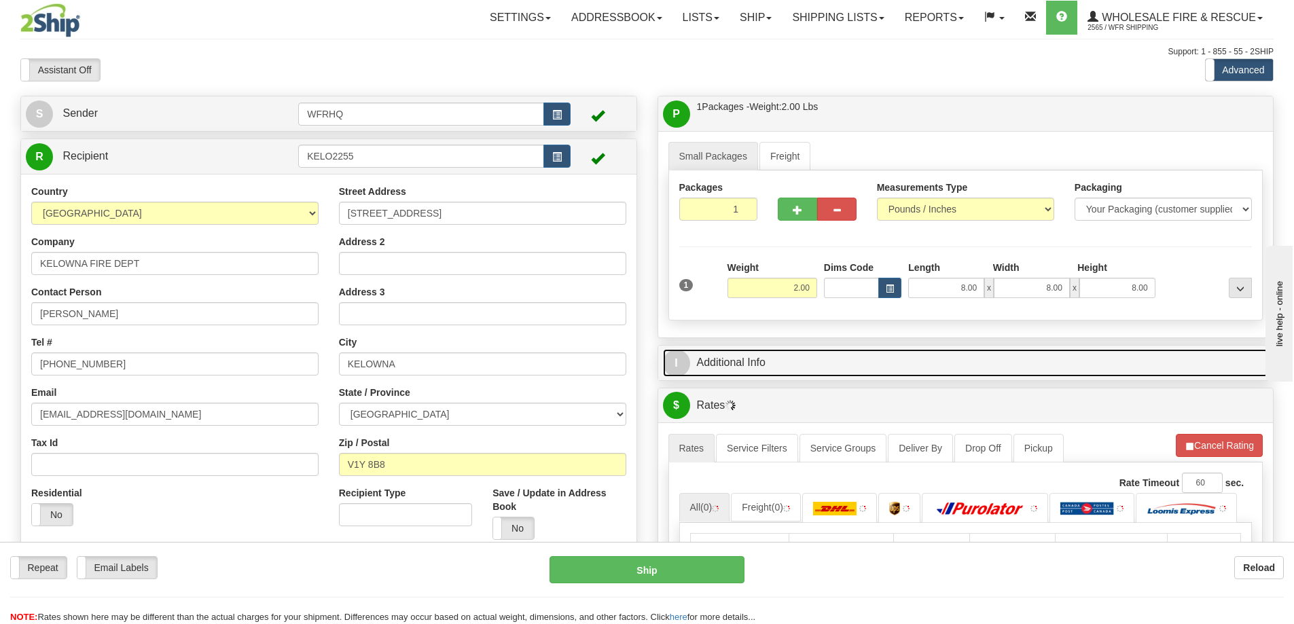
click at [830, 353] on link "I Additional Info" at bounding box center [966, 363] width 606 height 28
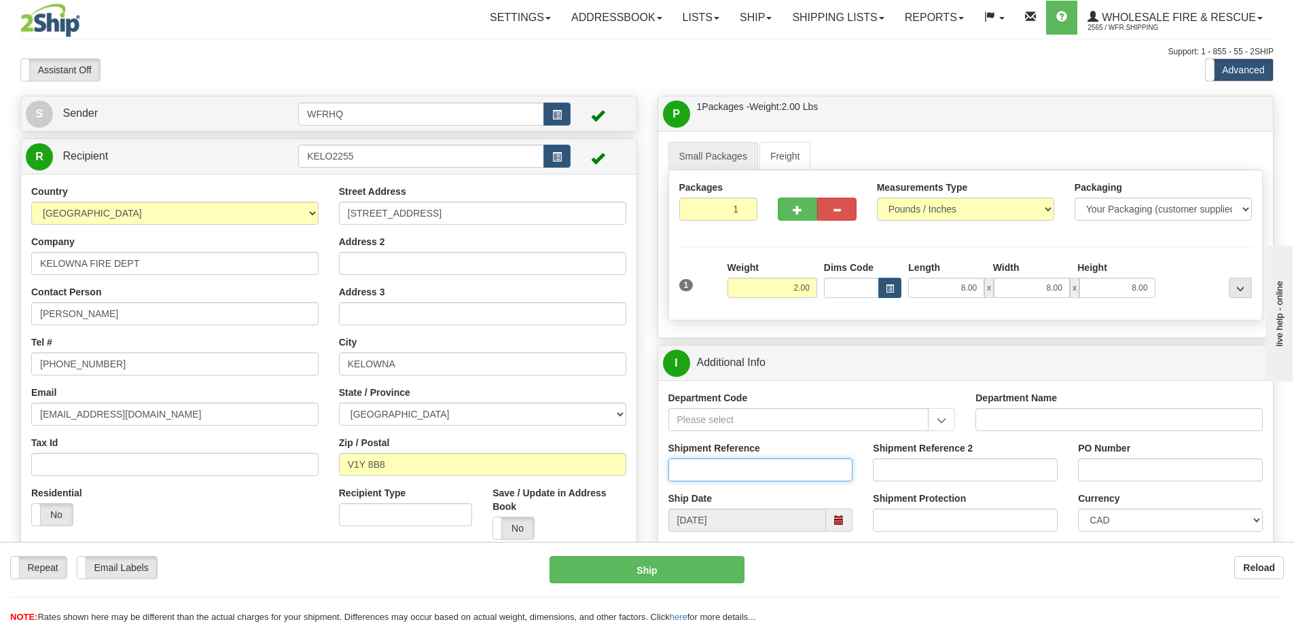
click at [782, 471] on input "Shipment Reference" at bounding box center [760, 469] width 185 height 23
type input "S45869-30290"
type input "Chris Zimmermann"
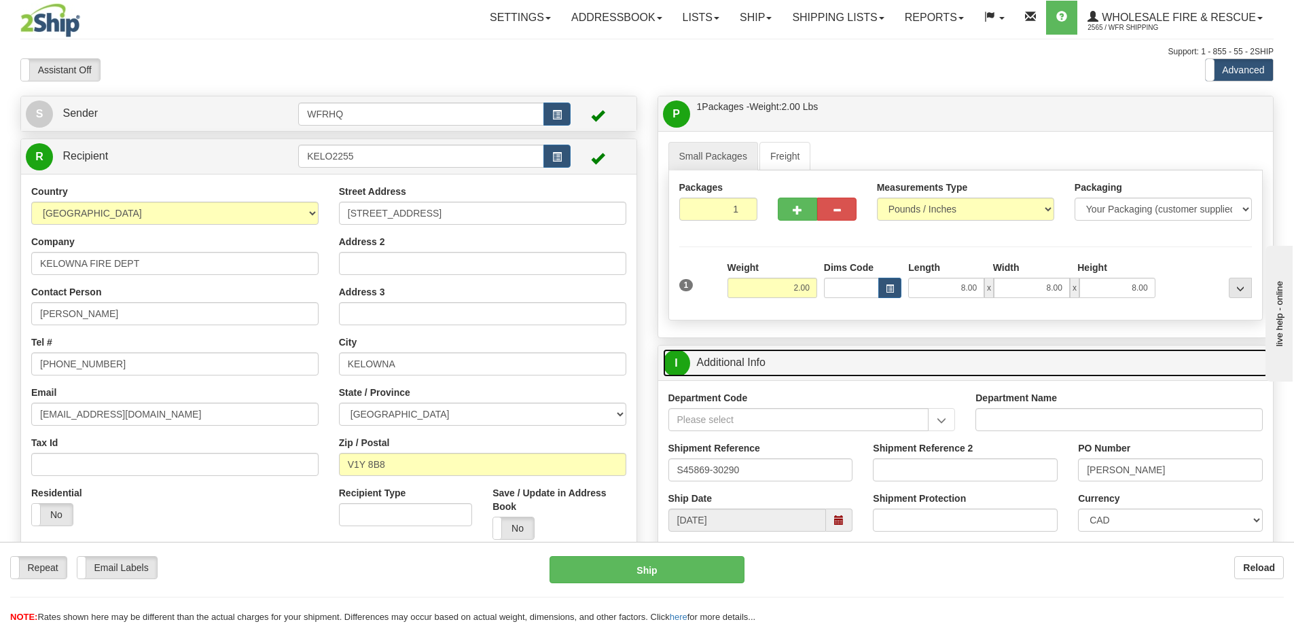
click at [921, 369] on link "I Additional Info" at bounding box center [966, 363] width 606 height 28
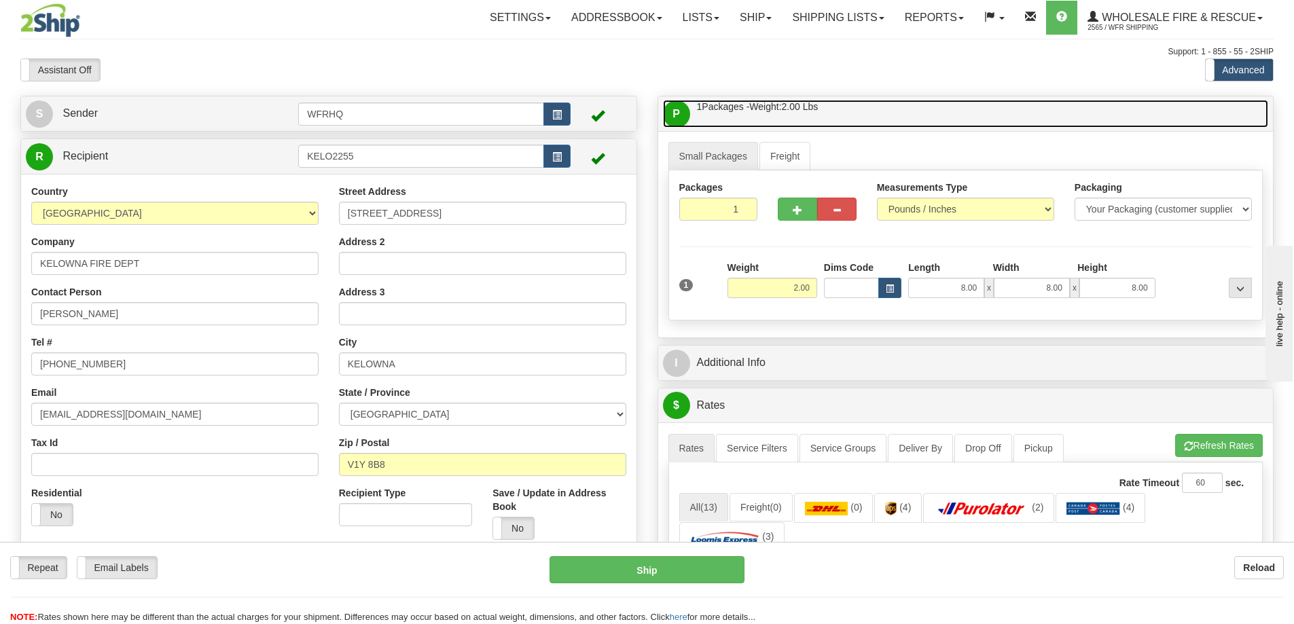
click at [851, 115] on link "P Packages / Skids 1 Packages - Weight: 2.00 Lbs 1 Skids - Weight: NaN Lbs" at bounding box center [966, 114] width 606 height 28
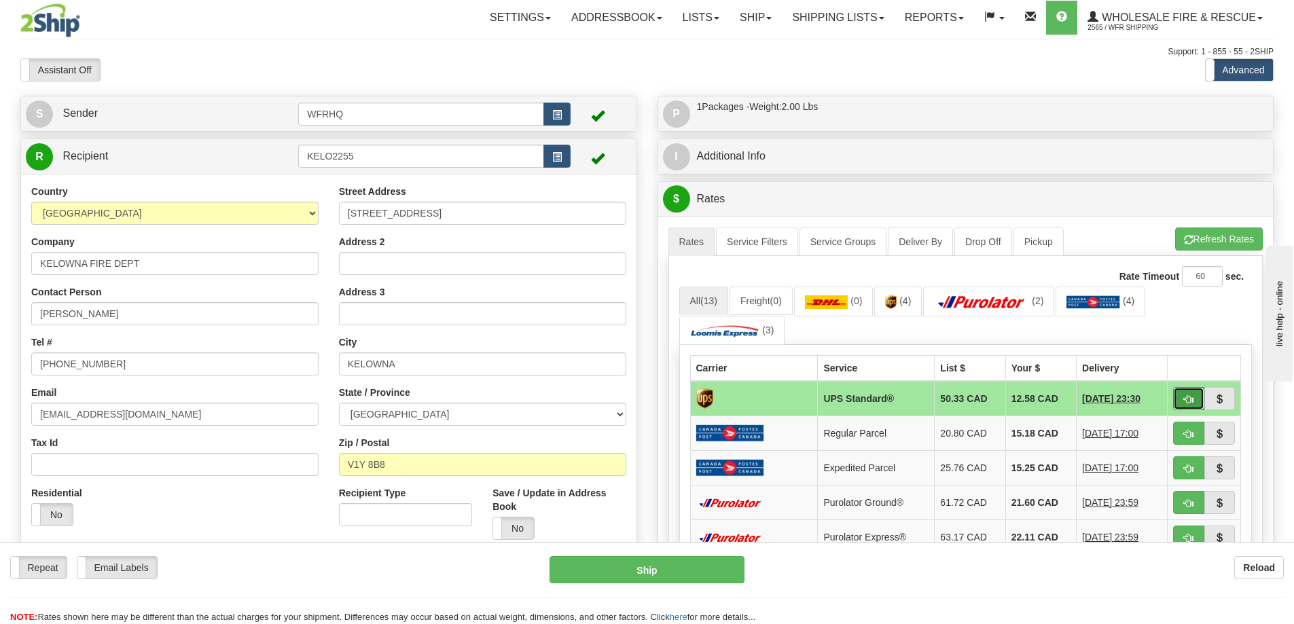
click at [1192, 399] on span "button" at bounding box center [1189, 399] width 10 height 9
type input "11"
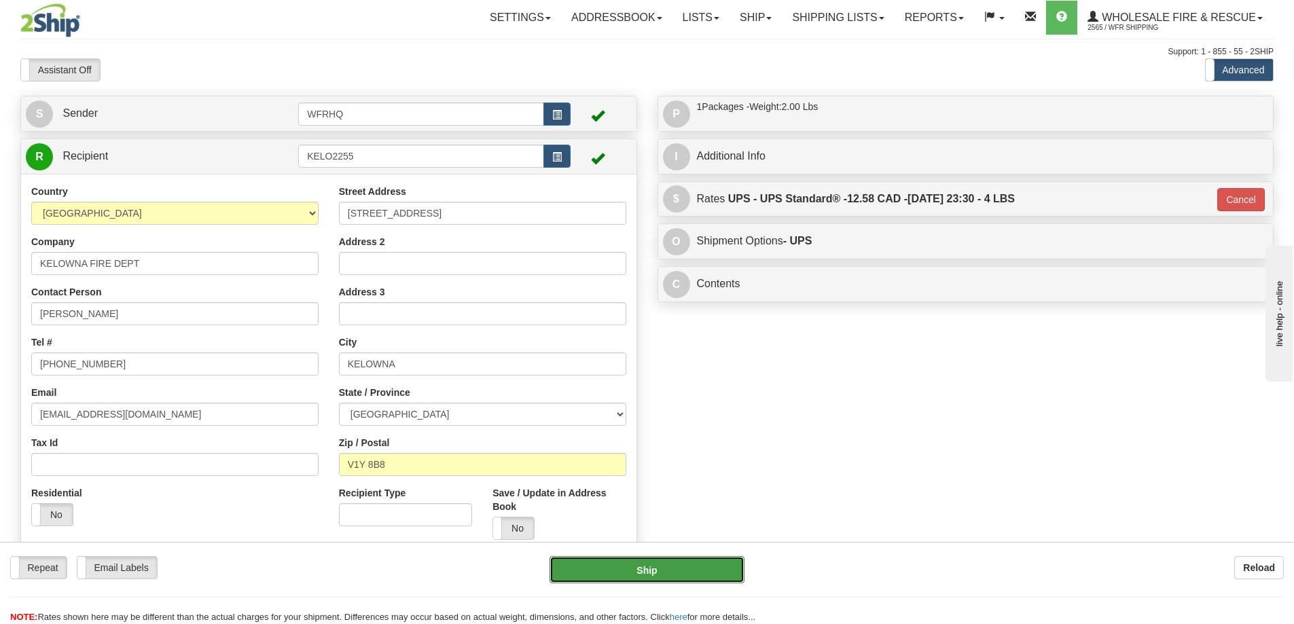
click at [650, 564] on button "Ship" at bounding box center [646, 569] width 195 height 27
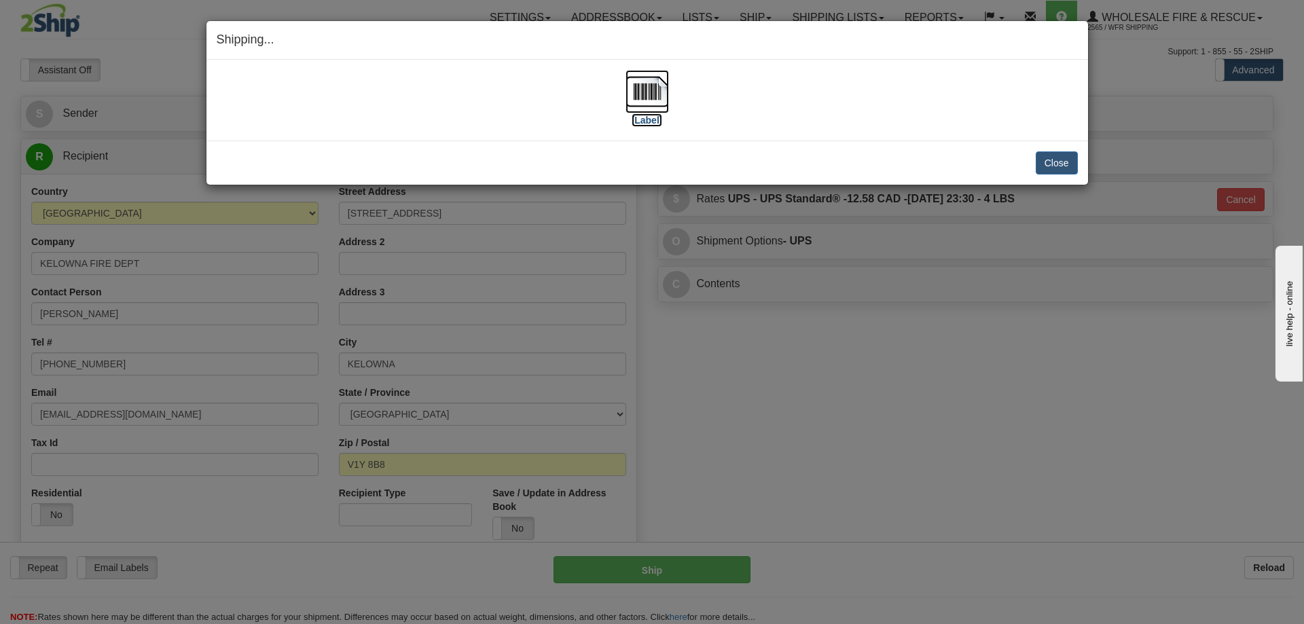
click at [634, 86] on img at bounding box center [646, 91] width 43 height 43
click at [1050, 167] on button "Close" at bounding box center [1056, 162] width 42 height 23
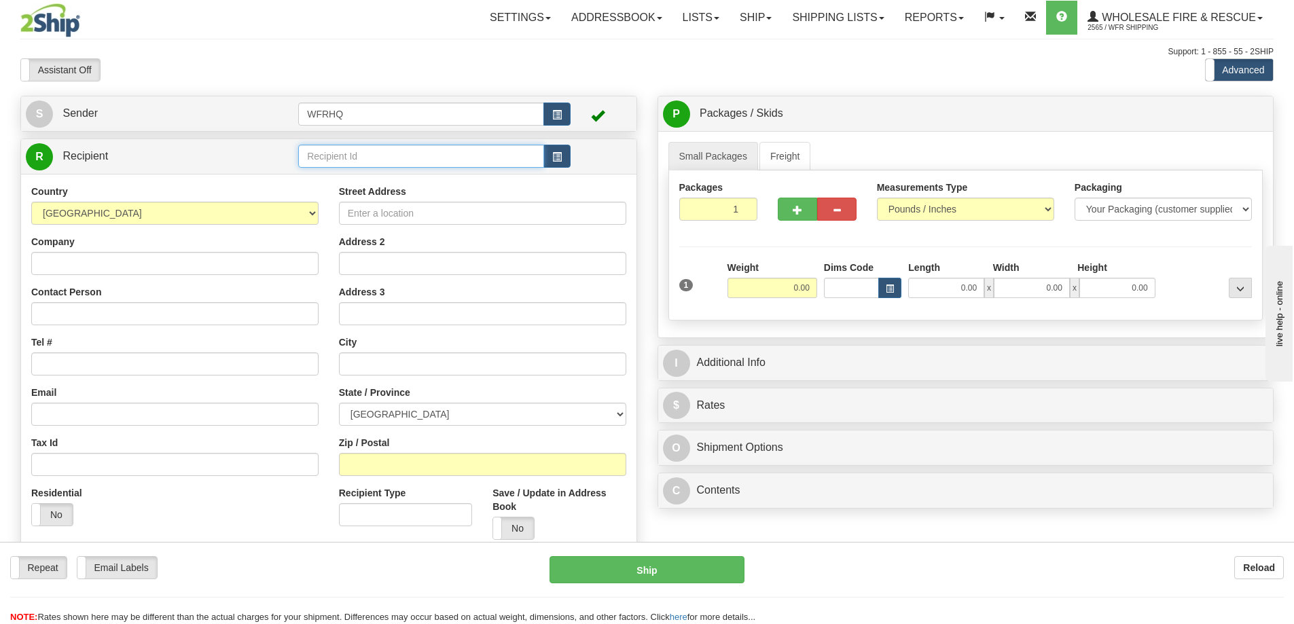
click at [346, 150] on input "text" at bounding box center [421, 156] width 246 height 23
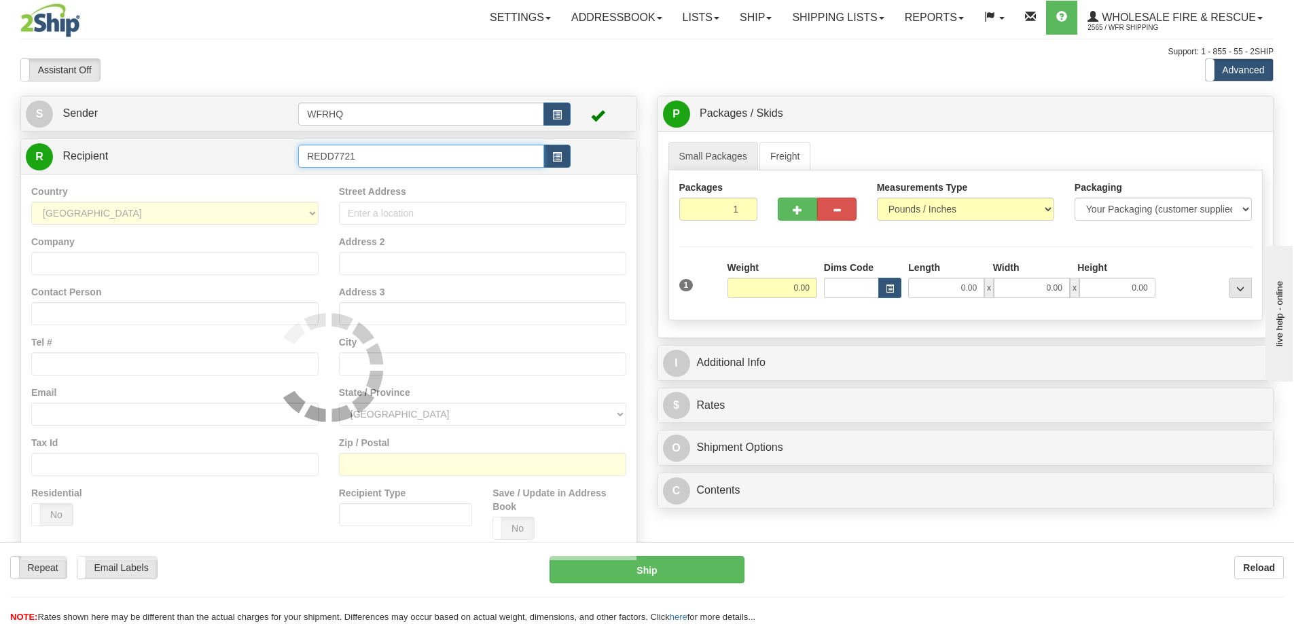
type input "REDD7721"
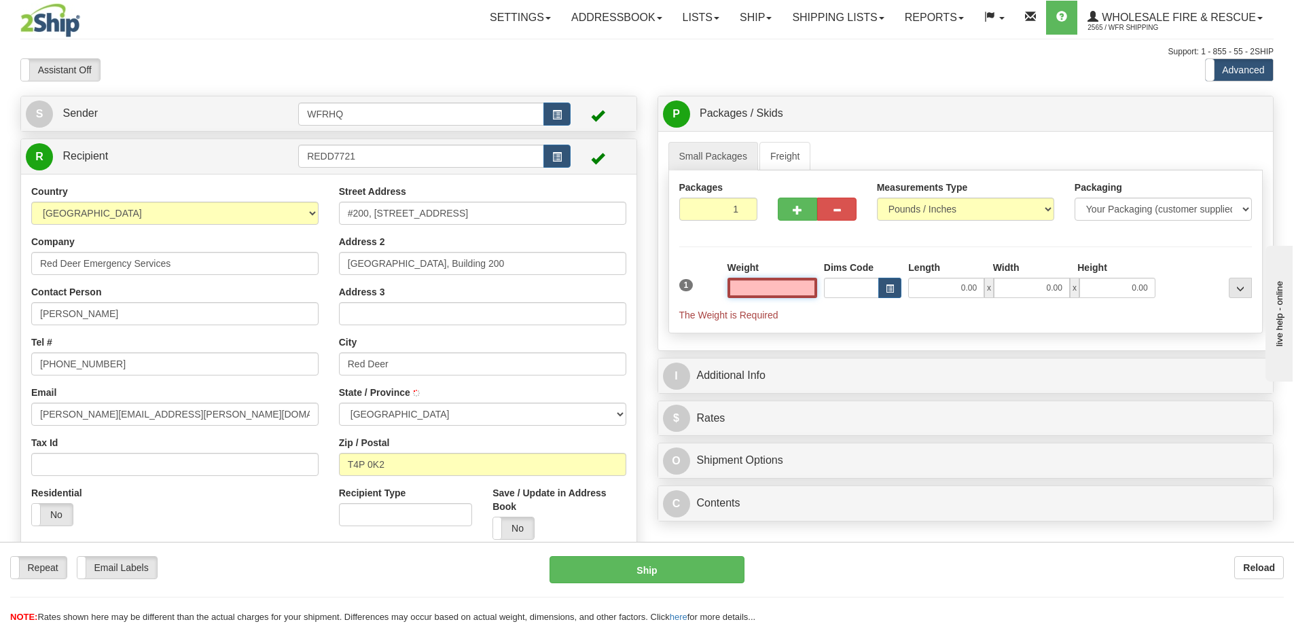
type input "RED DEER"
click at [799, 293] on input "text" at bounding box center [772, 288] width 90 height 20
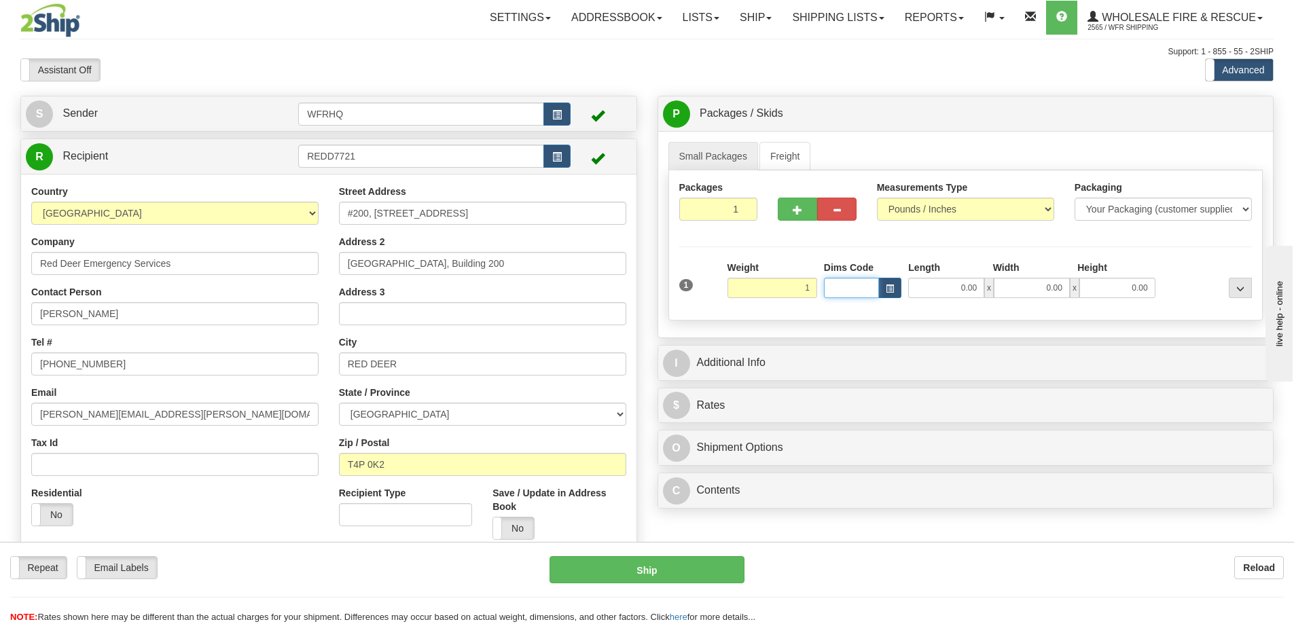
type input "1.00"
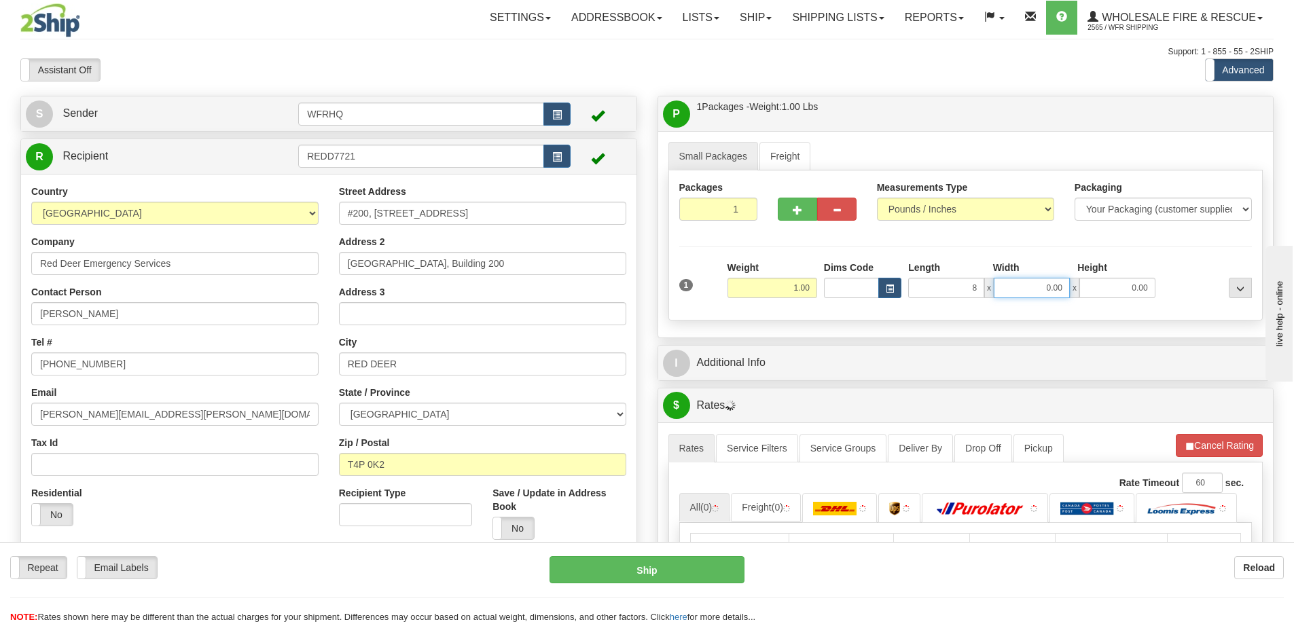
type input "8.00"
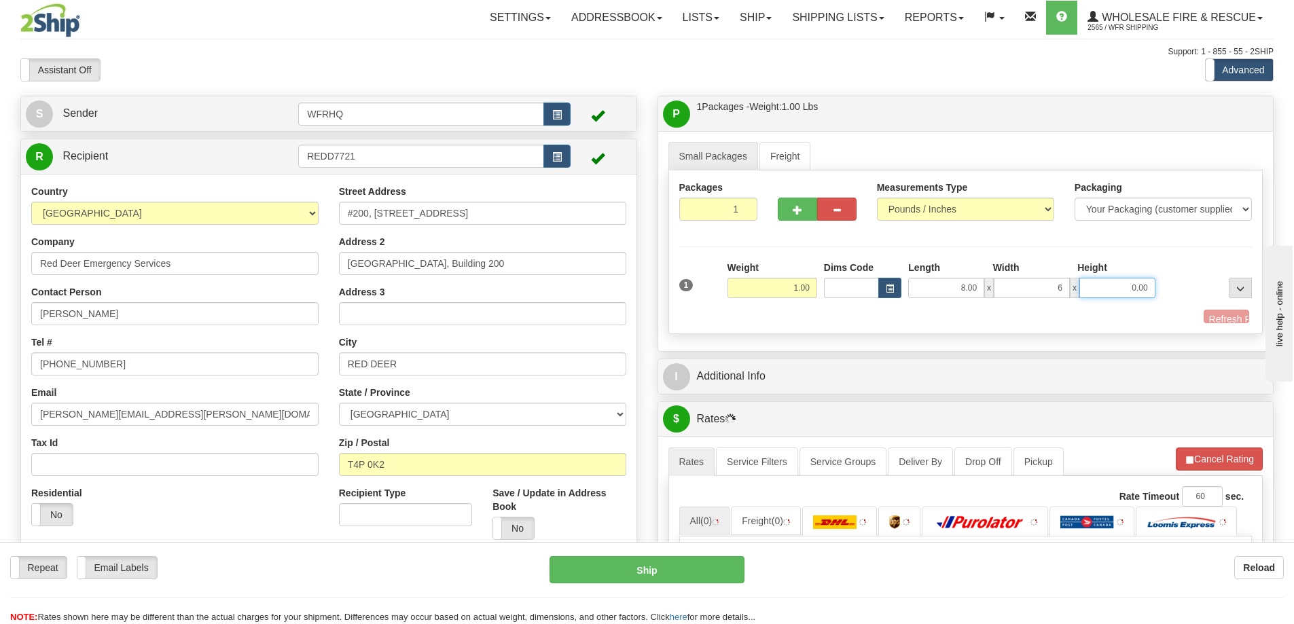
type input "6.00"
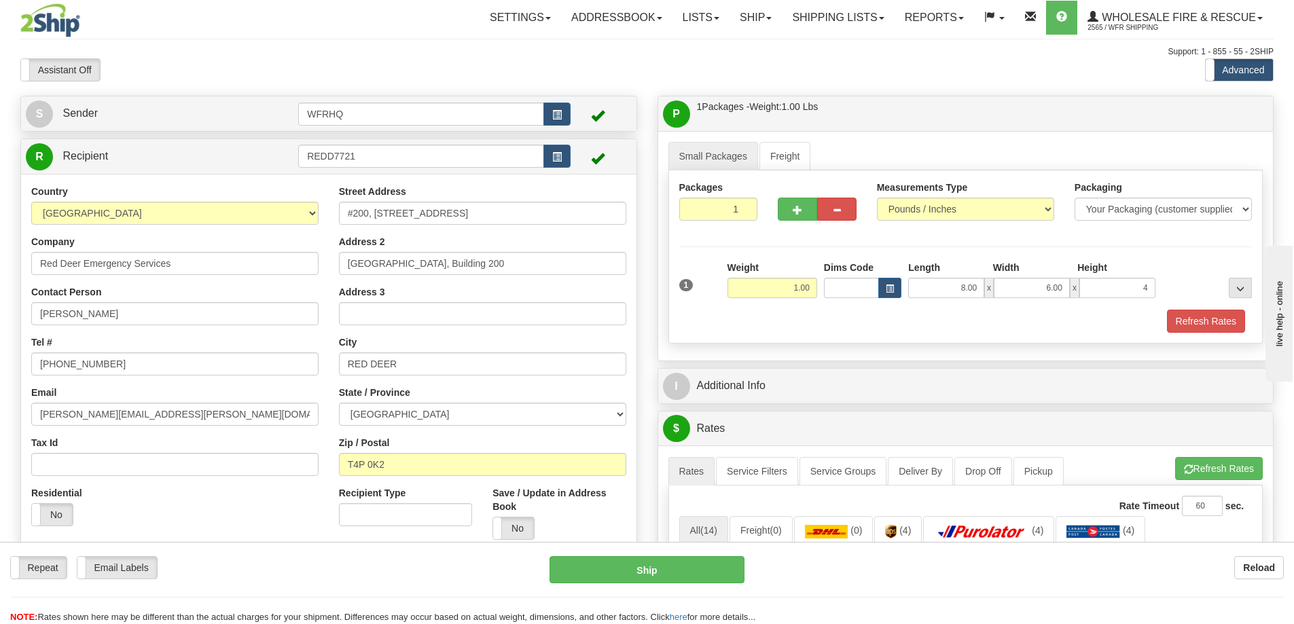
type input "4.00"
click at [765, 335] on div "Packages 1 1 Measurements Type" at bounding box center [965, 256] width 595 height 173
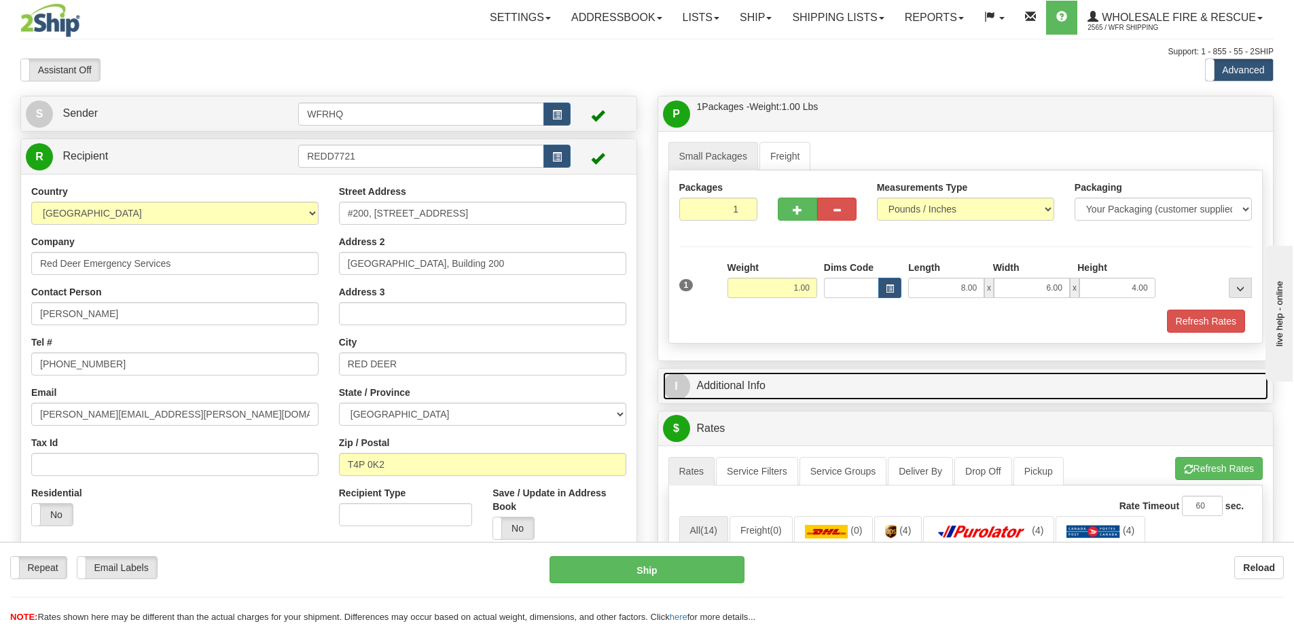
click at [768, 391] on link "I Additional Info" at bounding box center [966, 386] width 606 height 28
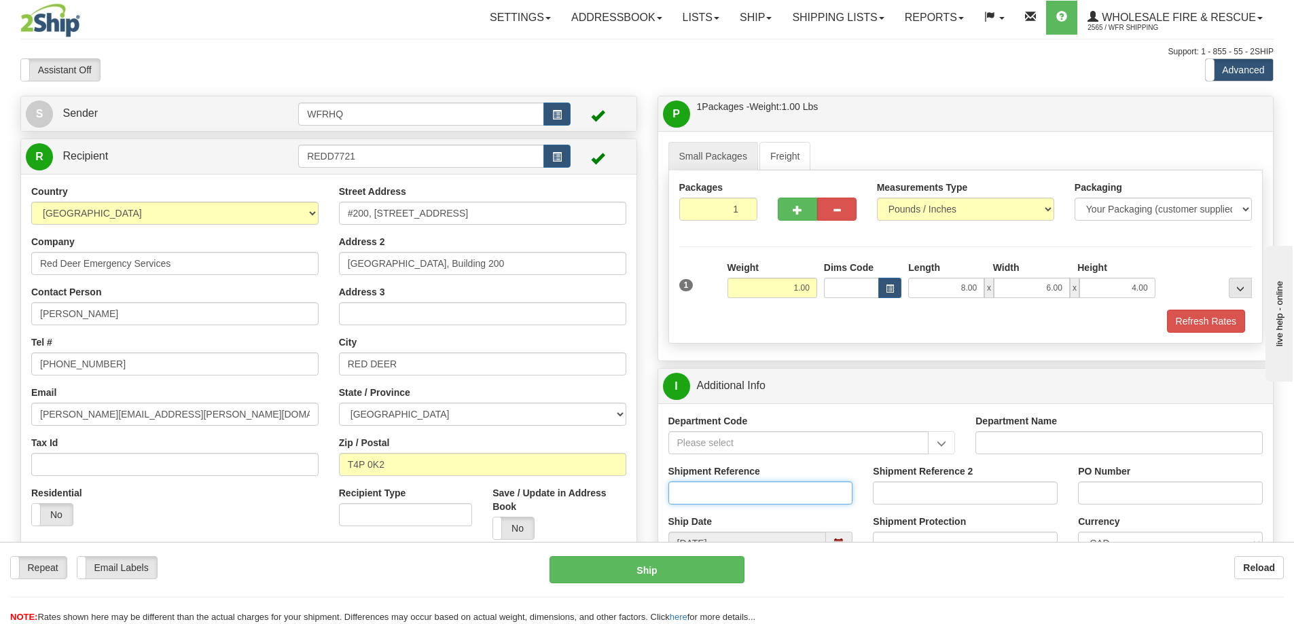
click at [730, 487] on input "Shipment Reference" at bounding box center [760, 492] width 185 height 23
type input "S45258-30378"
type input "624974"
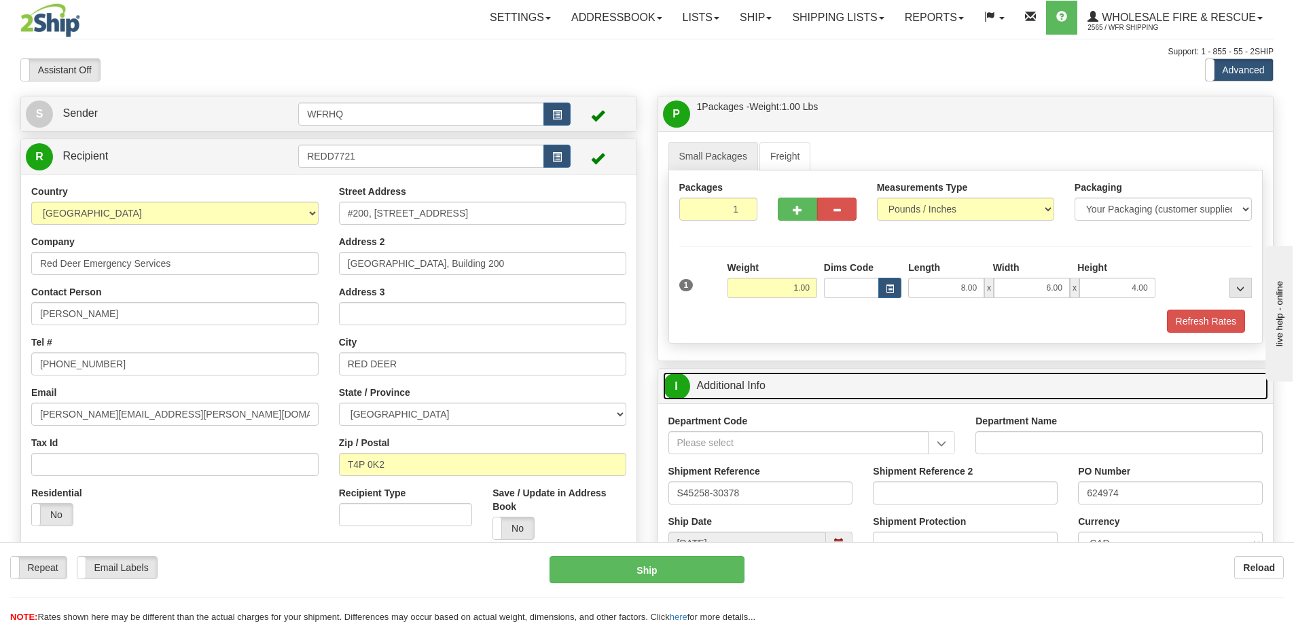
click at [938, 388] on link "I Additional Info" at bounding box center [966, 386] width 606 height 28
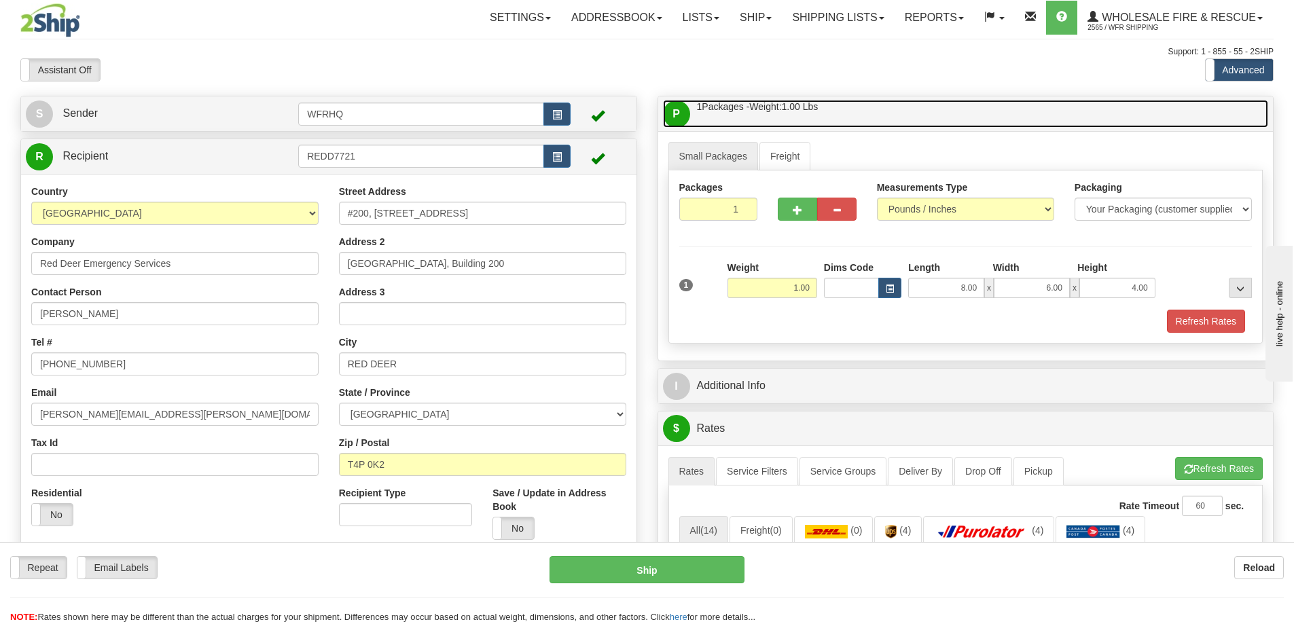
click at [907, 124] on link "P Packages / Skids 1 Packages - Weight: 1.00 Lbs 1 Skids - Weight: NaN Lbs" at bounding box center [966, 114] width 606 height 28
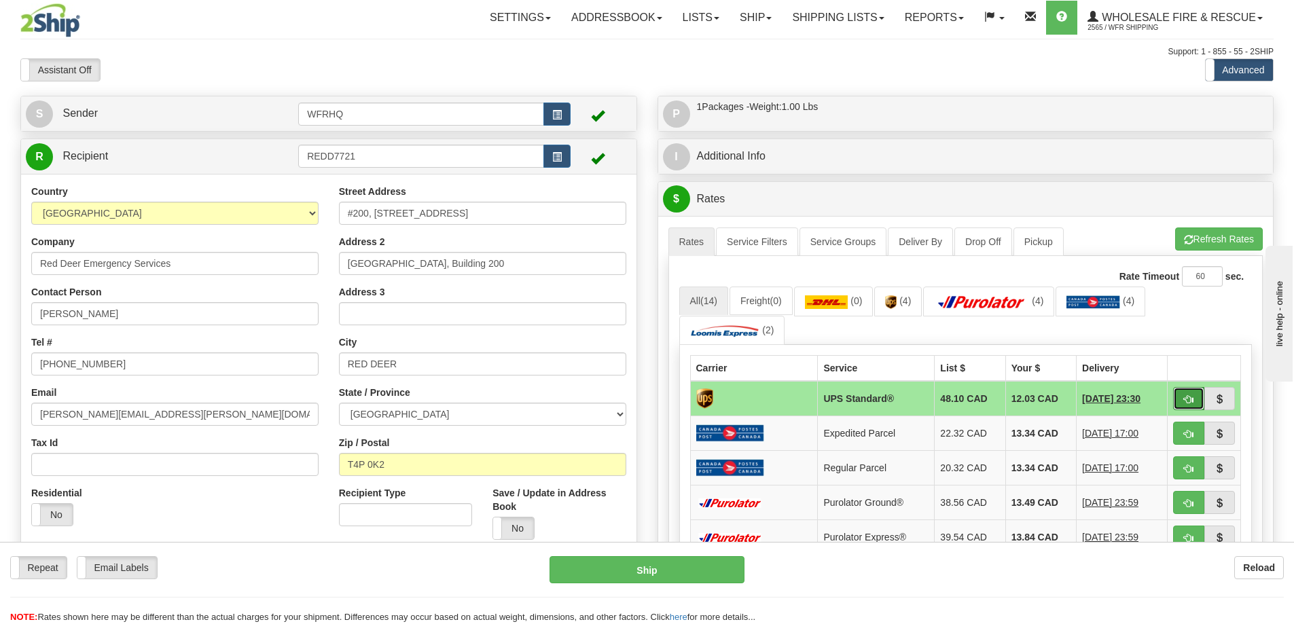
click at [1183, 405] on button "button" at bounding box center [1188, 398] width 31 height 23
type input "11"
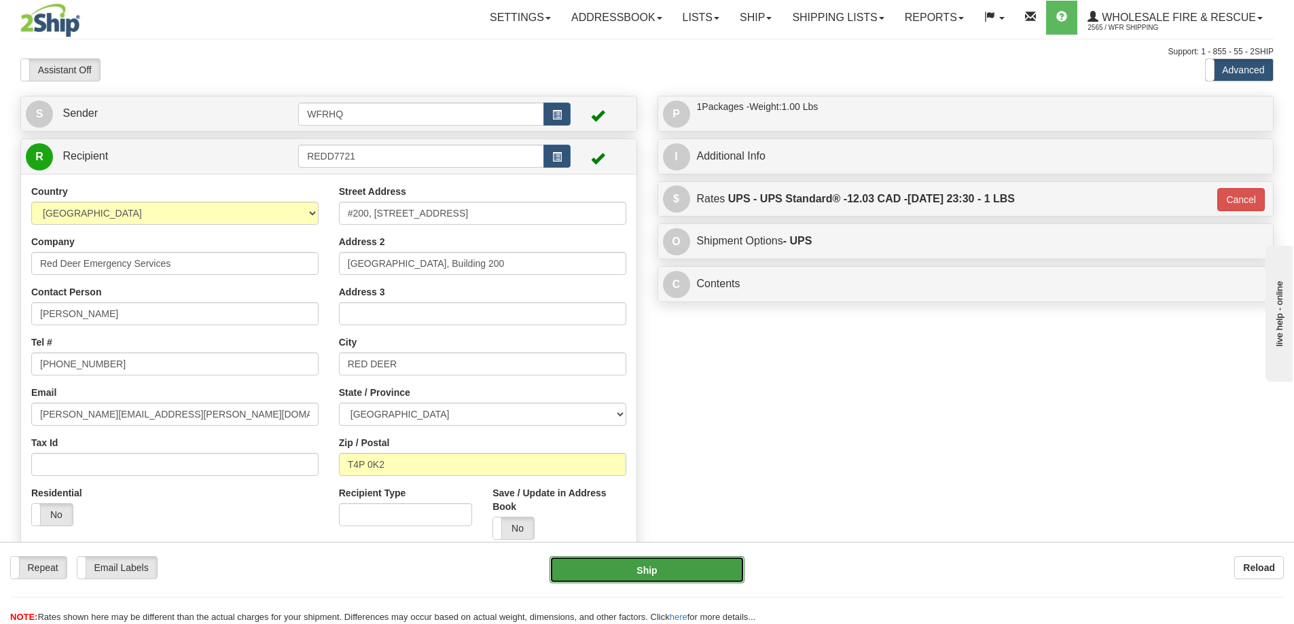
click at [687, 566] on button "Ship" at bounding box center [646, 569] width 195 height 27
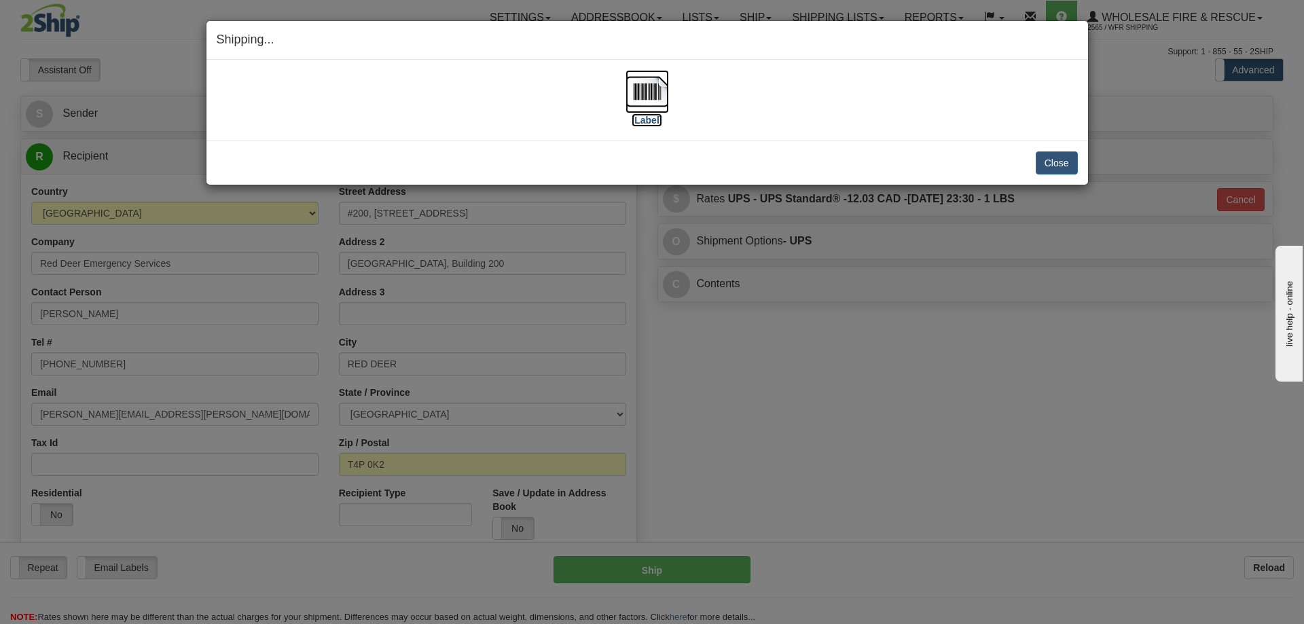
click at [645, 90] on img at bounding box center [646, 91] width 43 height 43
click at [1067, 160] on button "Close" at bounding box center [1056, 162] width 42 height 23
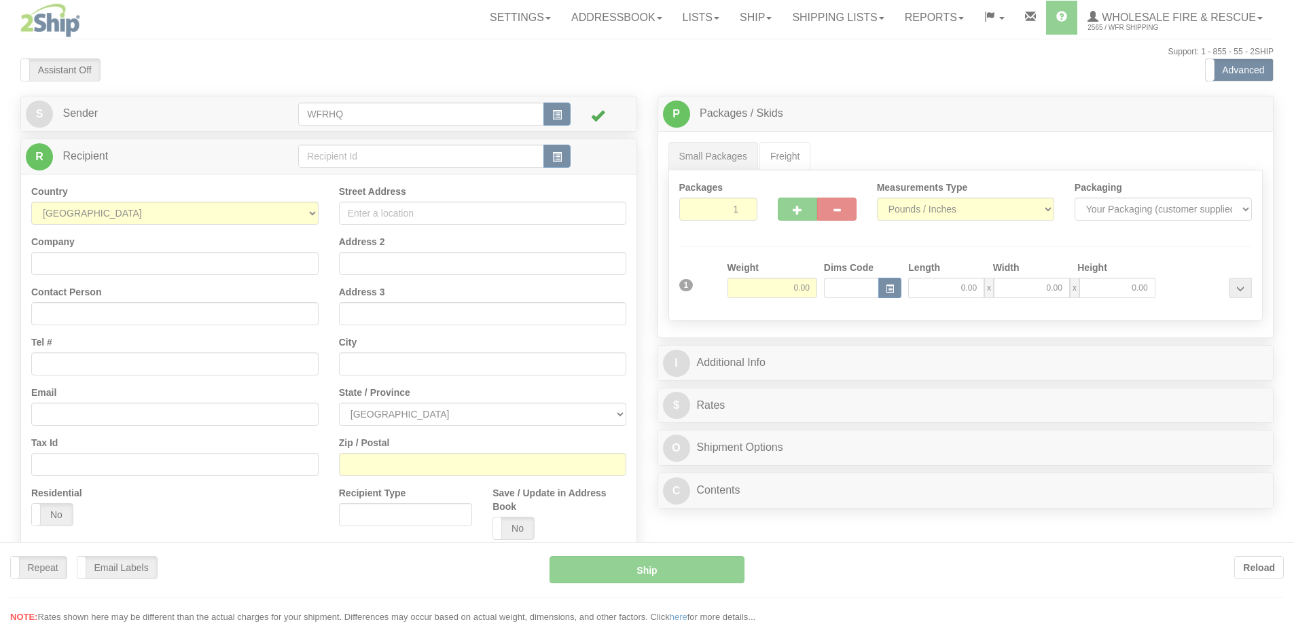
click at [362, 158] on div at bounding box center [647, 312] width 1294 height 624
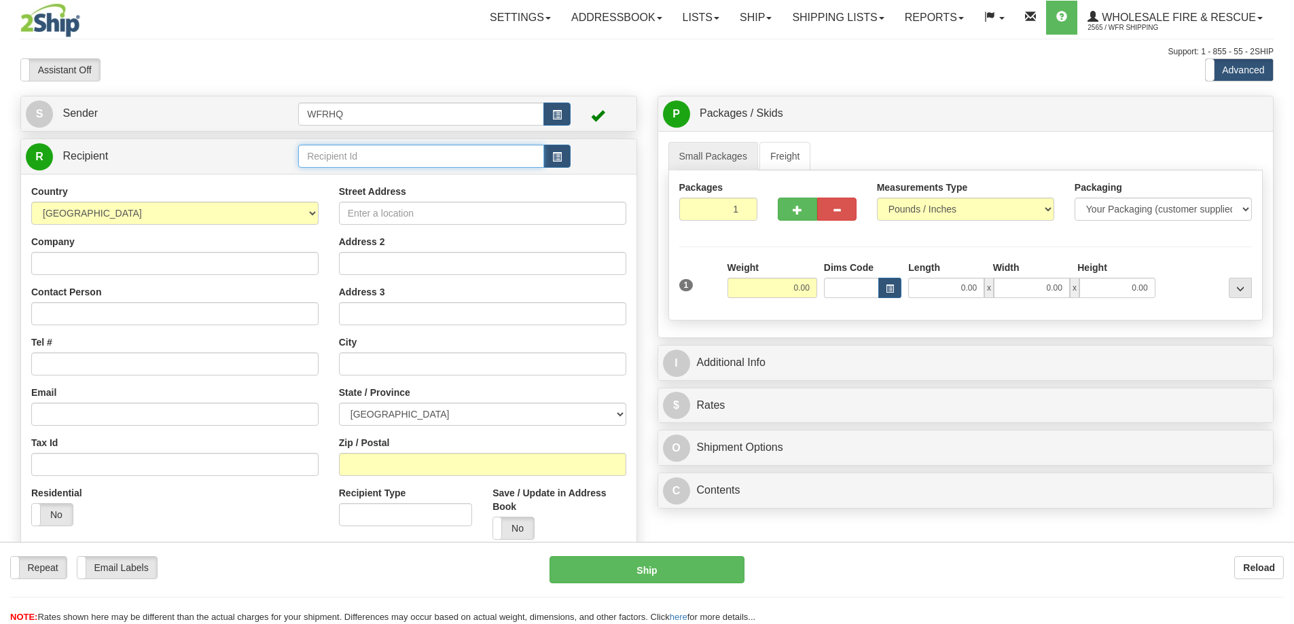
click at [364, 153] on input "text" at bounding box center [421, 156] width 246 height 23
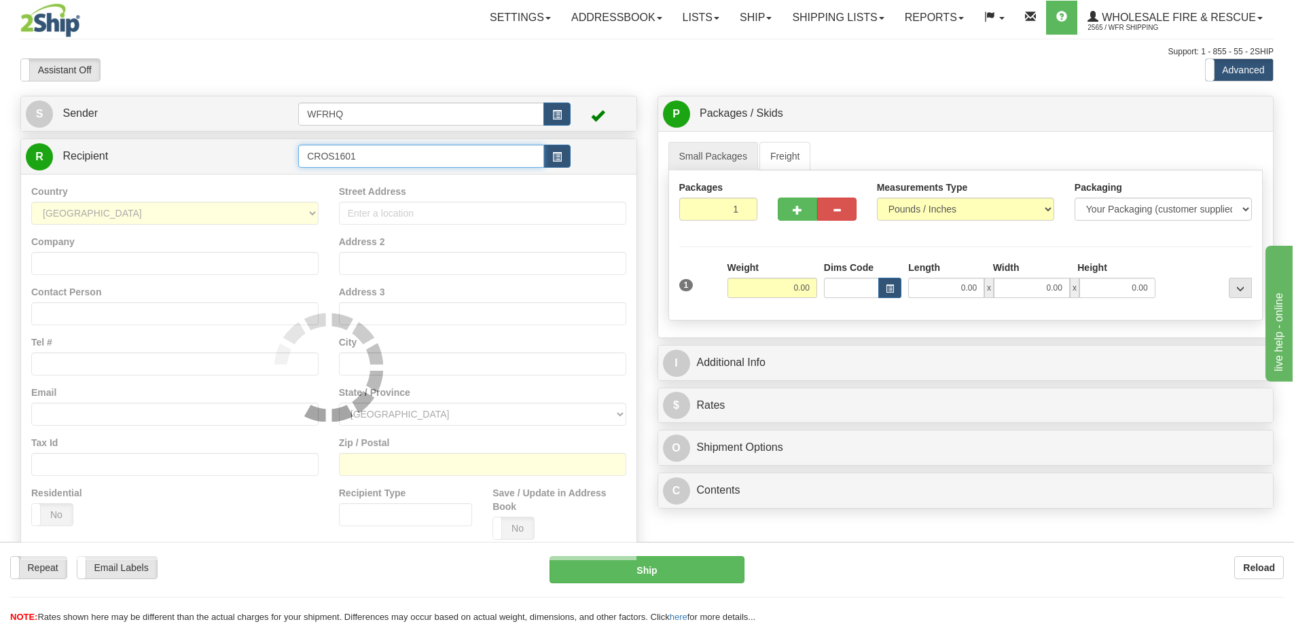
type input "CROS1601"
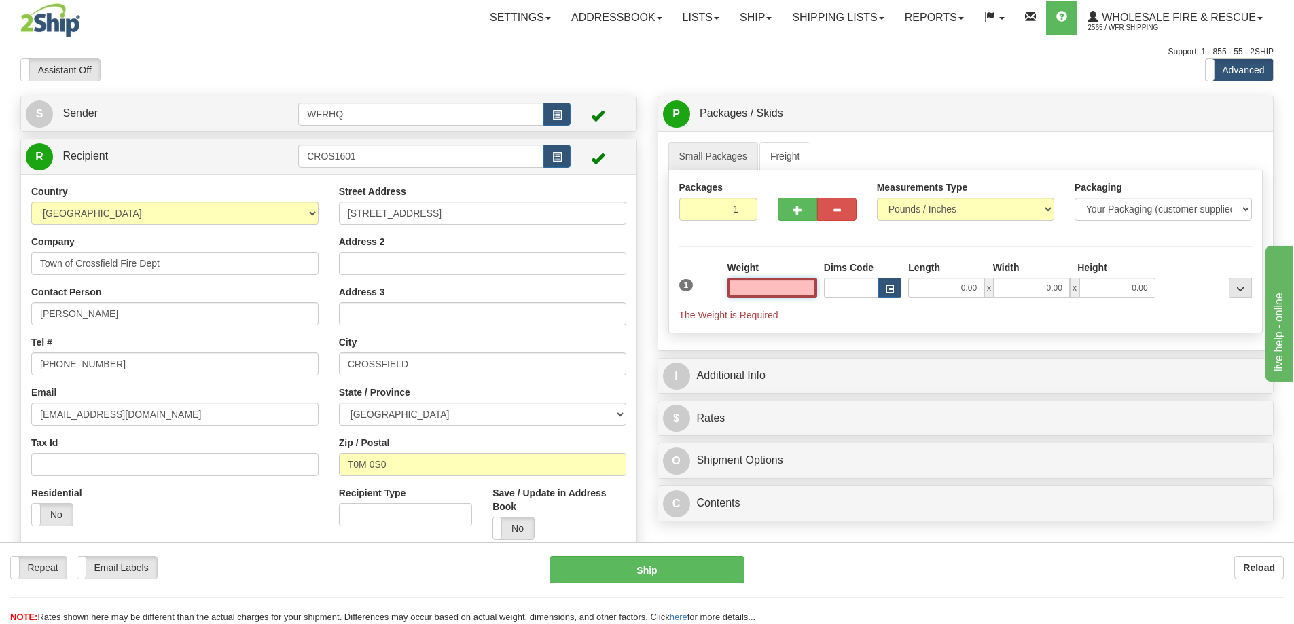
click at [760, 295] on input "text" at bounding box center [772, 288] width 90 height 20
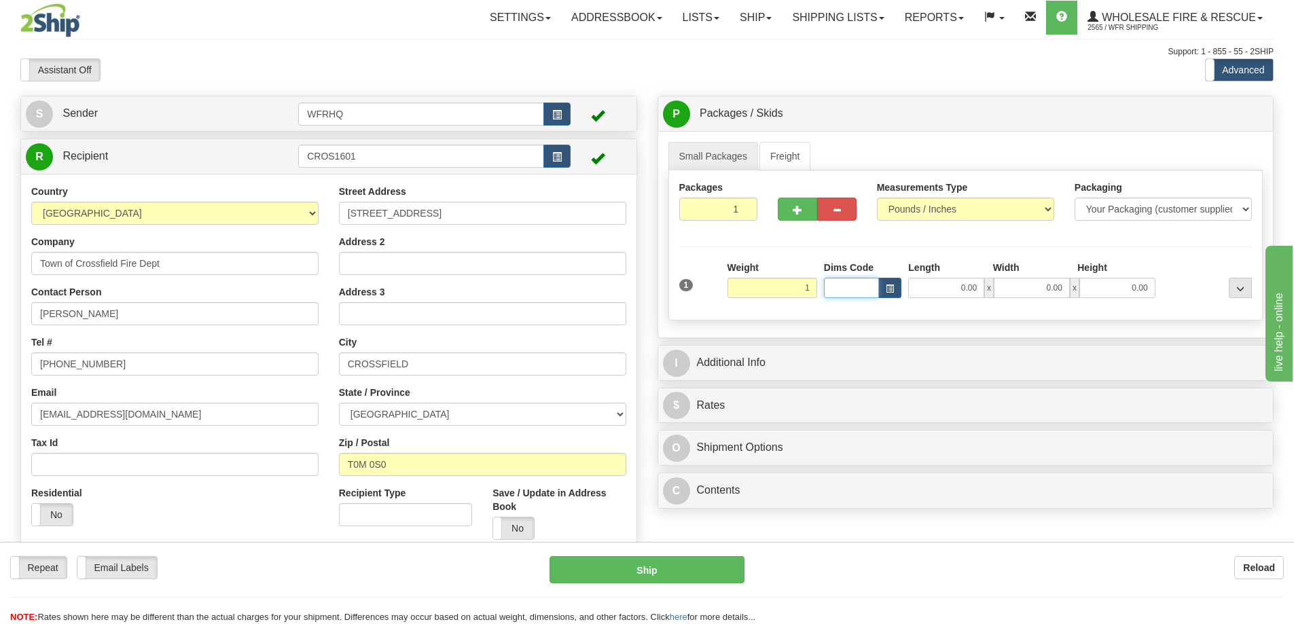
type input "1.00"
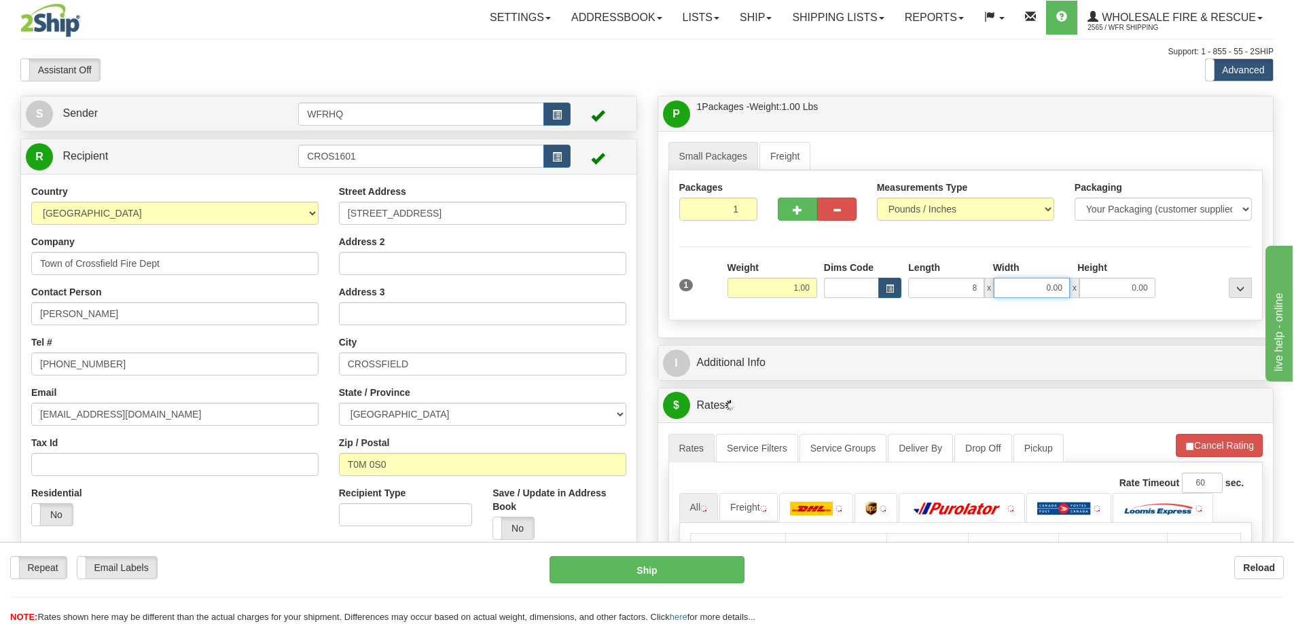
type input "8.00"
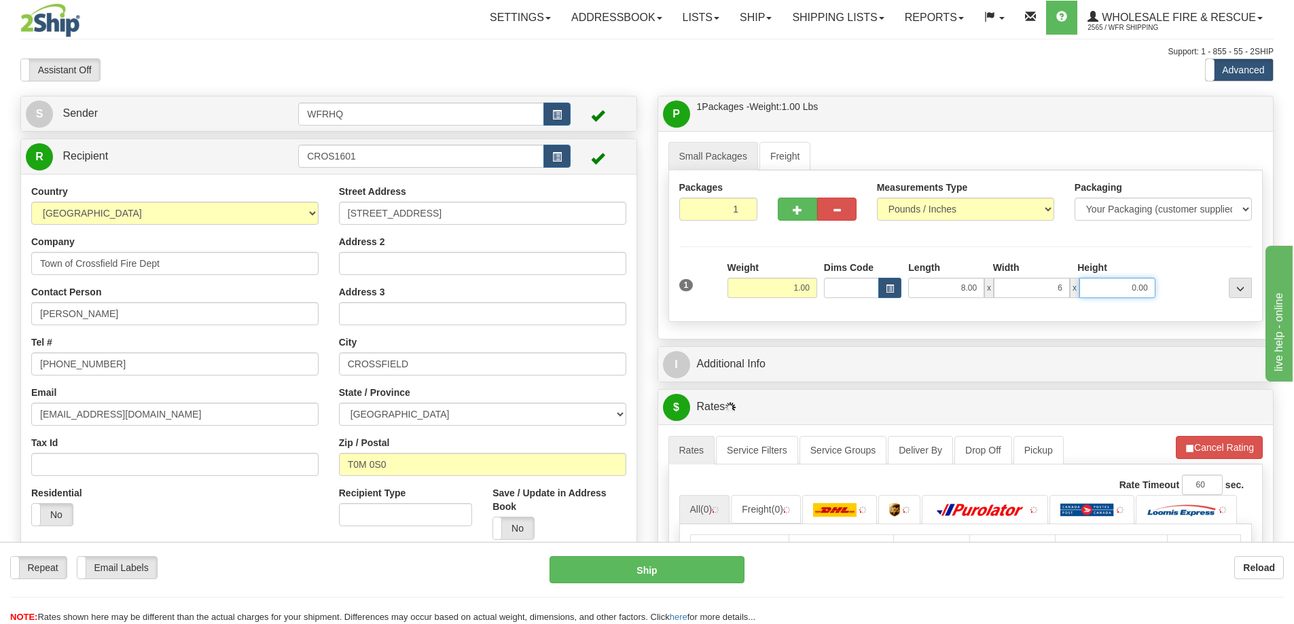
type input "6.00"
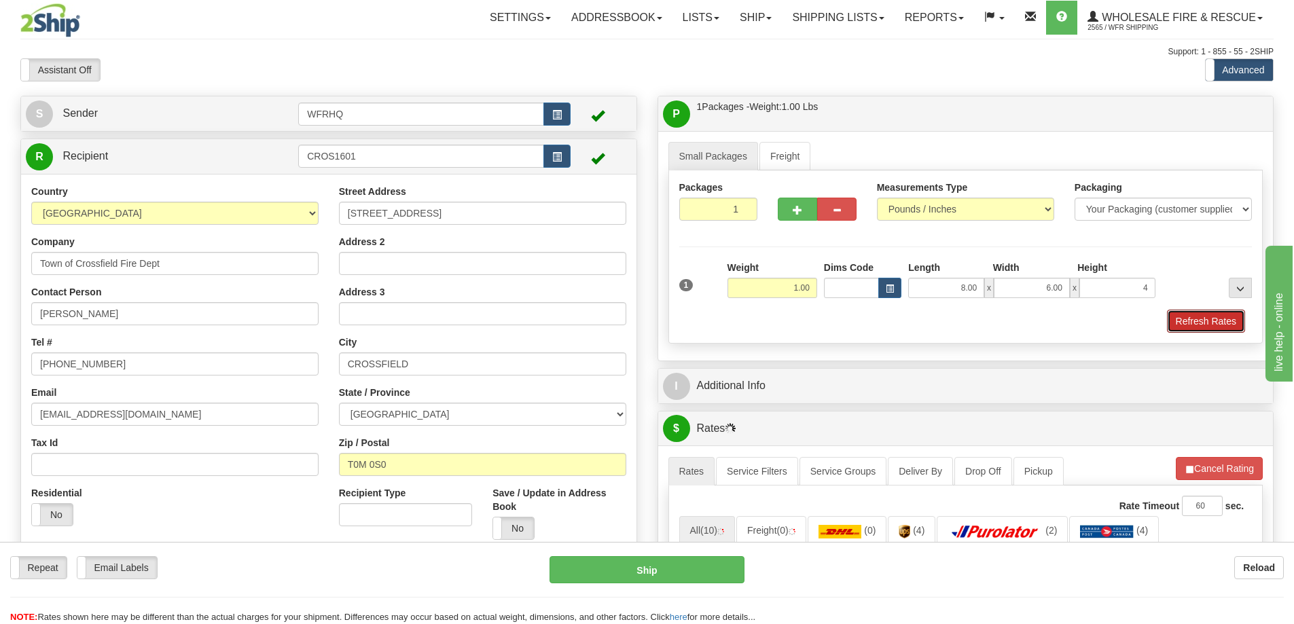
type input "4.00"
click at [1178, 312] on button "Refresh Rates" at bounding box center [1206, 321] width 78 height 23
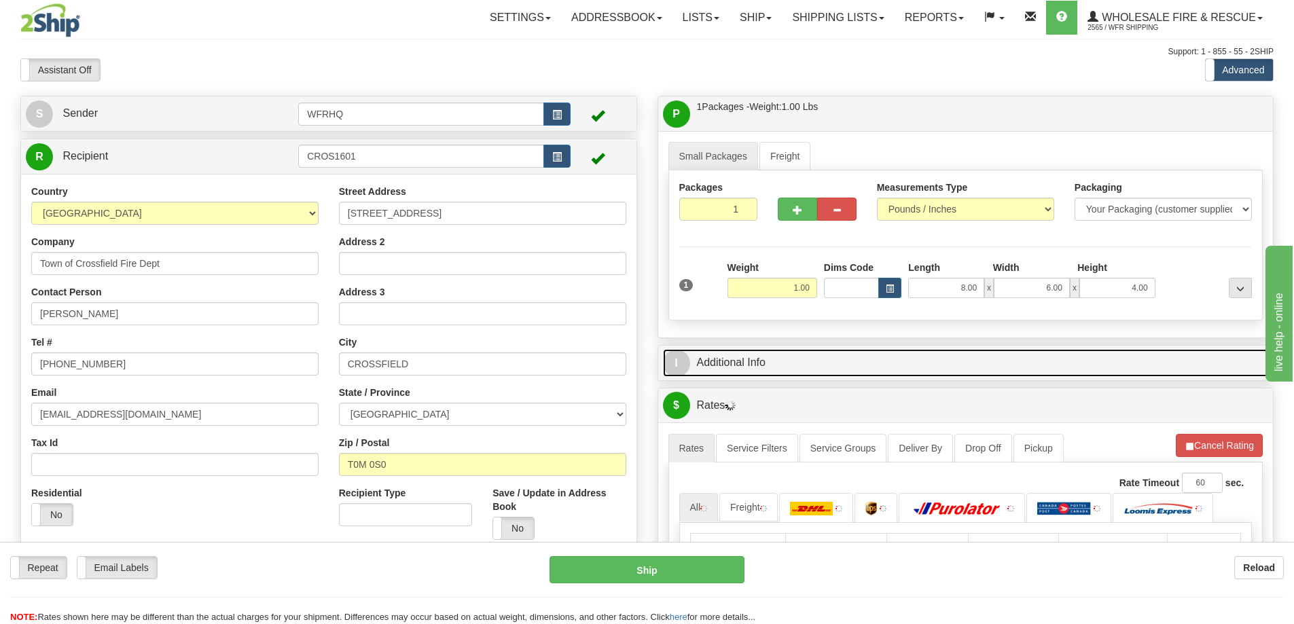
click at [1033, 350] on link "I Additional Info" at bounding box center [966, 363] width 606 height 28
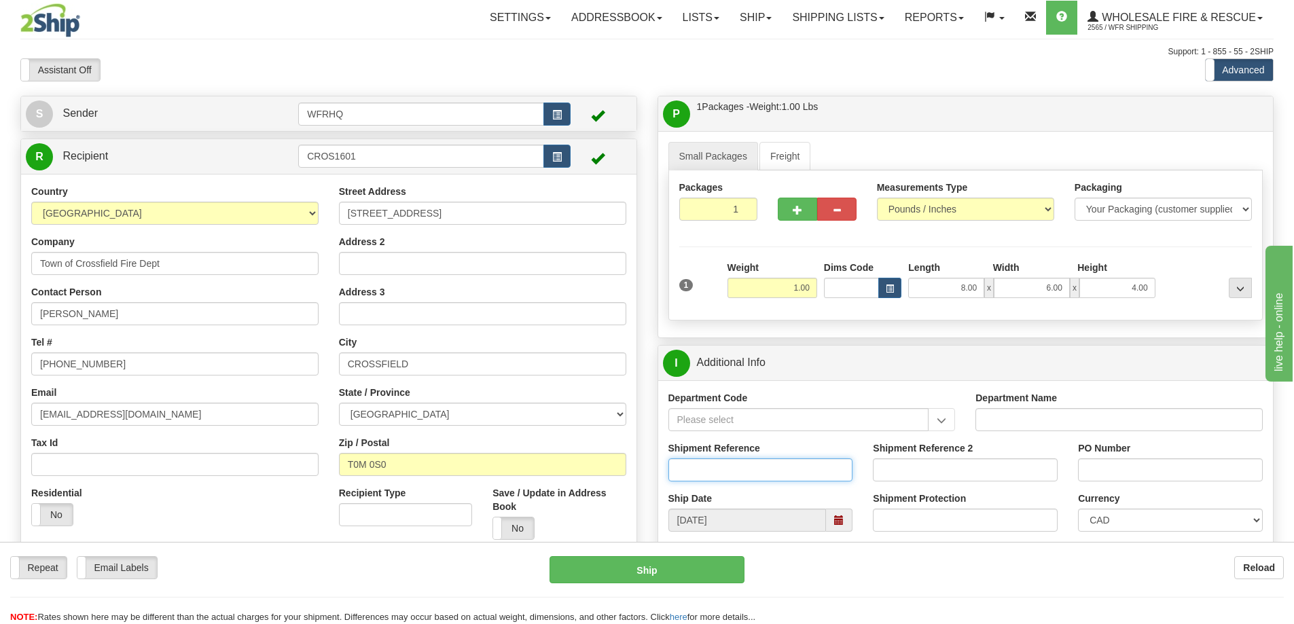
click at [722, 473] on input "Shipment Reference" at bounding box center [760, 469] width 185 height 23
type input "S45559-30121"
type input "Dax Huba"
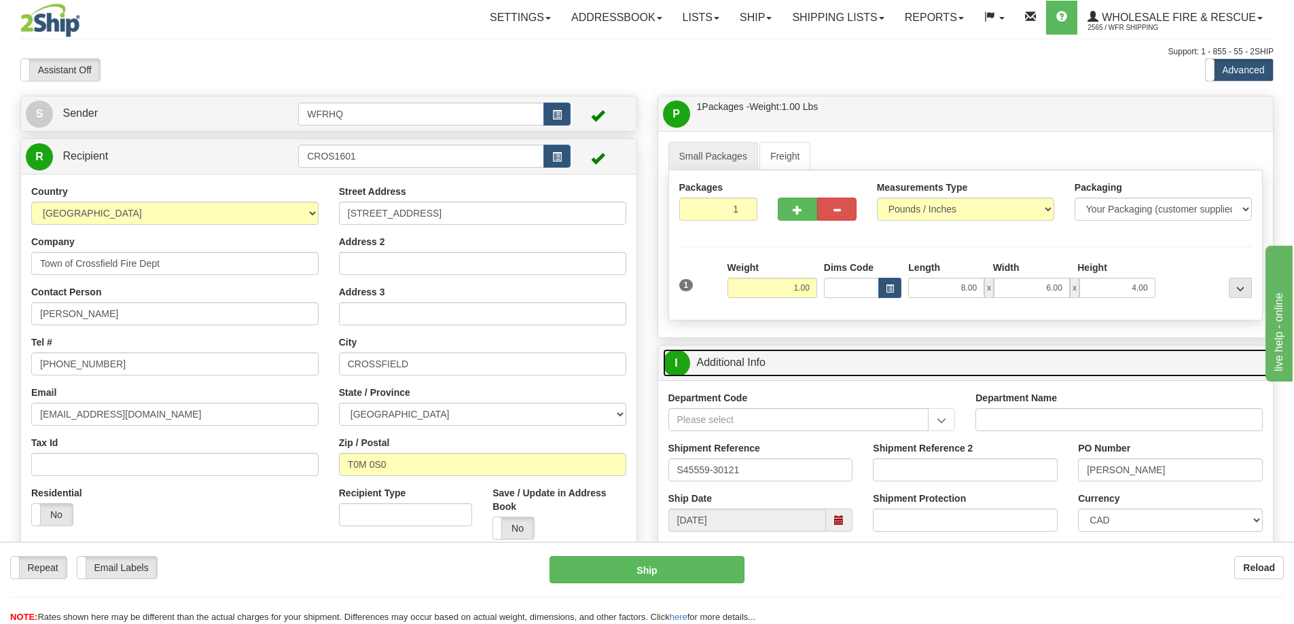
click at [846, 374] on link "I Additional Info" at bounding box center [966, 363] width 606 height 28
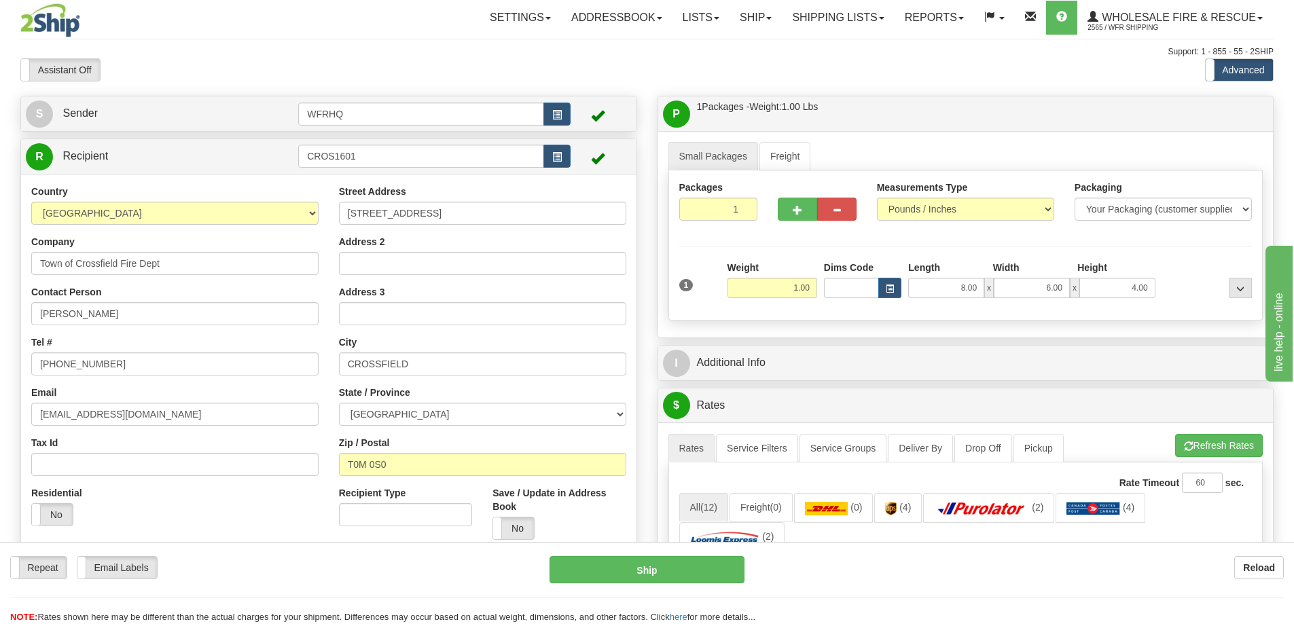
click at [900, 94] on div "Toggle navigation Settings Shipping Preferences Fields Preferences New" at bounding box center [647, 540] width 1294 height 1081
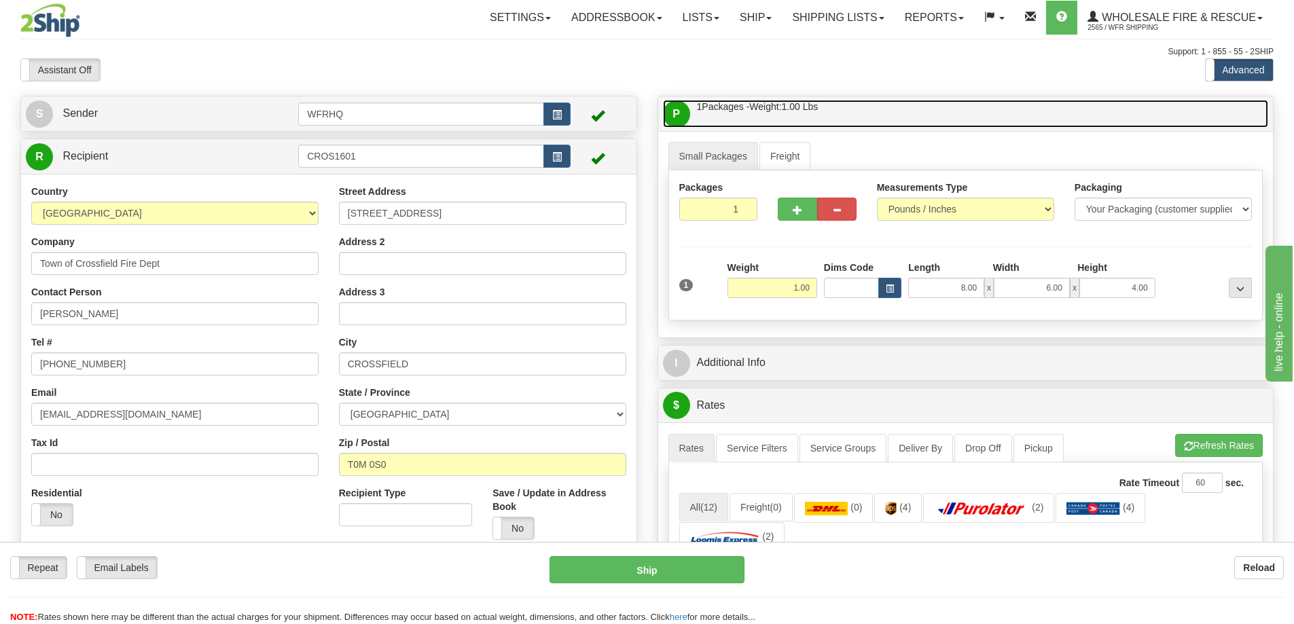
click at [894, 105] on link "P Packages / Skids 1 Packages - Weight: 1.00 Lbs 1 Skids - Weight: NaN Lbs" at bounding box center [966, 114] width 606 height 28
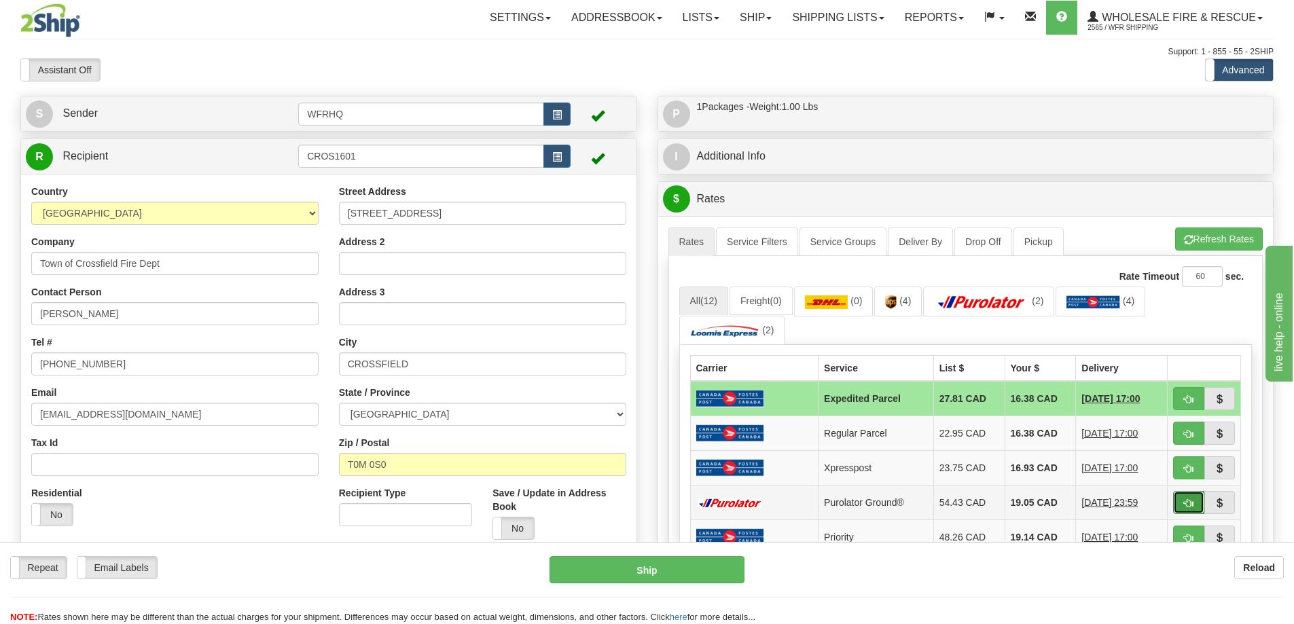
click at [1198, 511] on button "button" at bounding box center [1188, 502] width 31 height 23
type input "260"
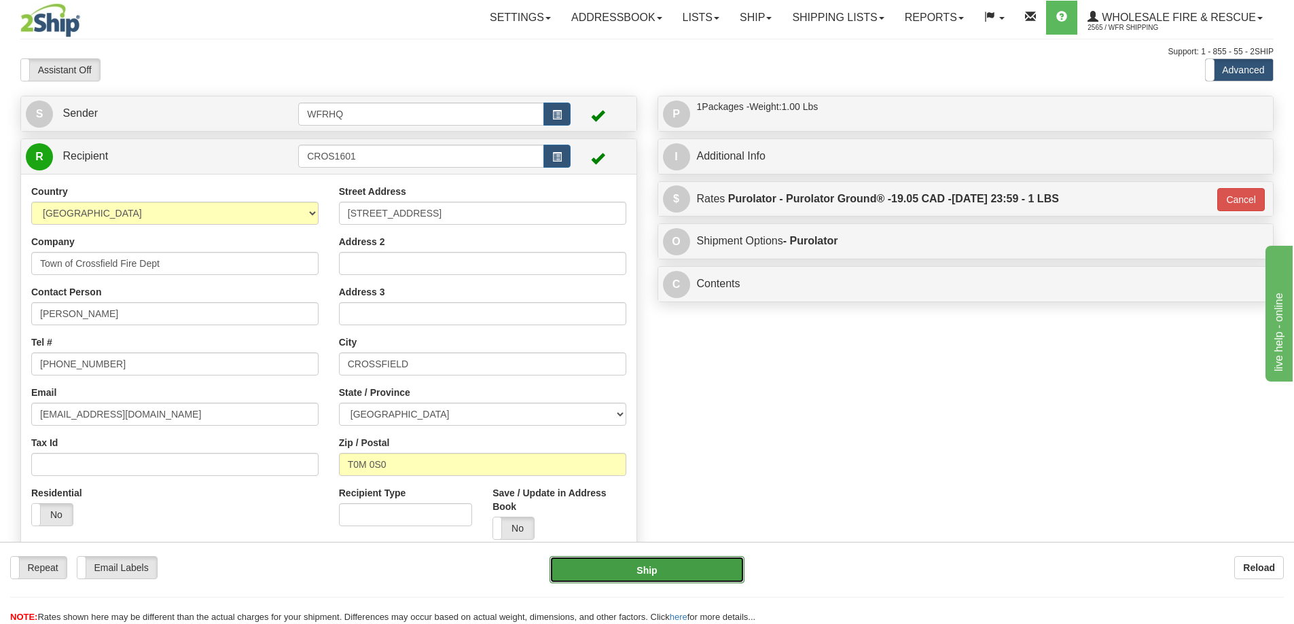
click at [702, 568] on button "Ship" at bounding box center [646, 569] width 195 height 27
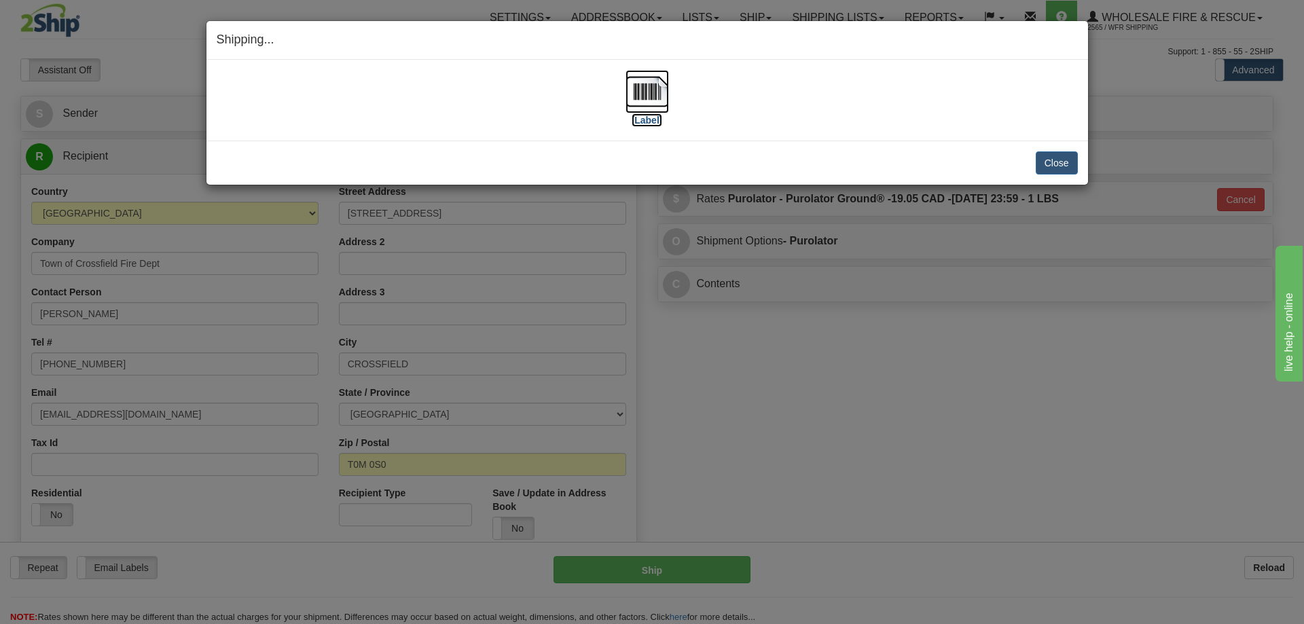
click at [649, 92] on img at bounding box center [646, 91] width 43 height 43
click at [1045, 166] on button "Close" at bounding box center [1056, 162] width 42 height 23
